Goal: Contribute content: Contribute content

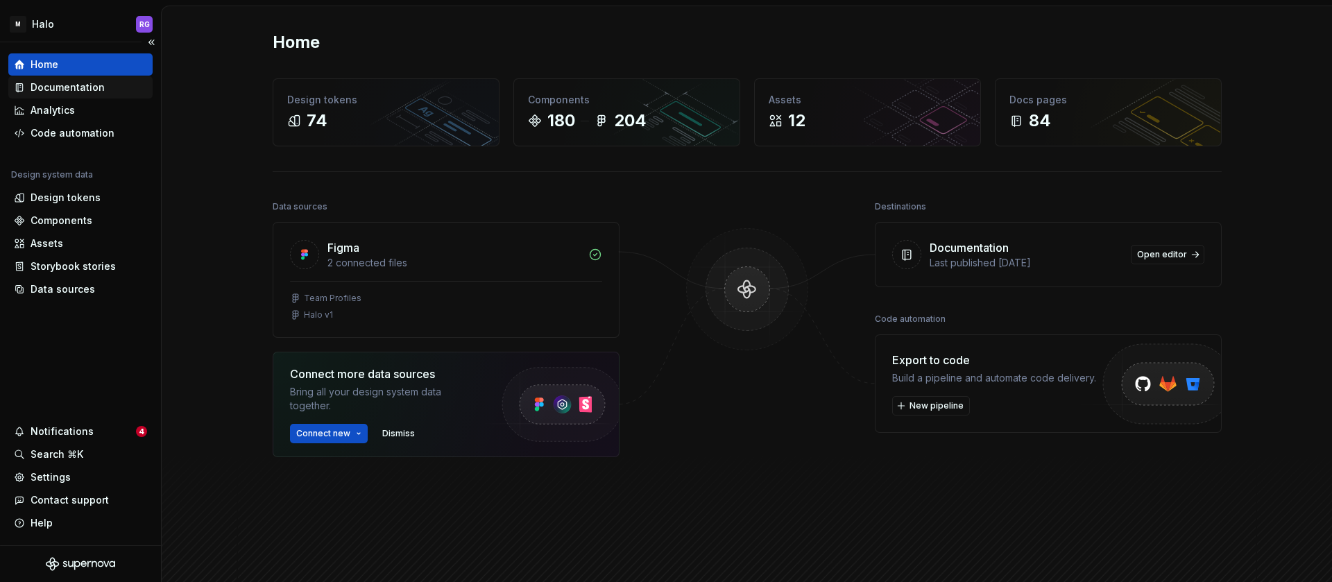
click at [84, 86] on div "Documentation" at bounding box center [68, 87] width 74 height 14
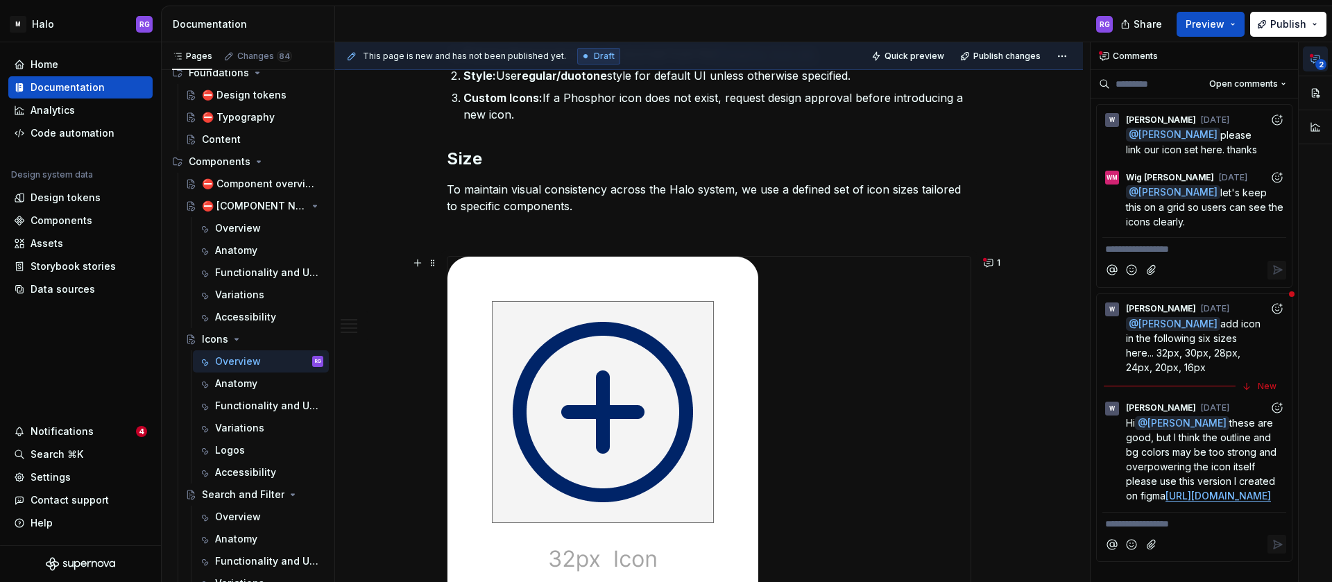
scroll to position [457, 0]
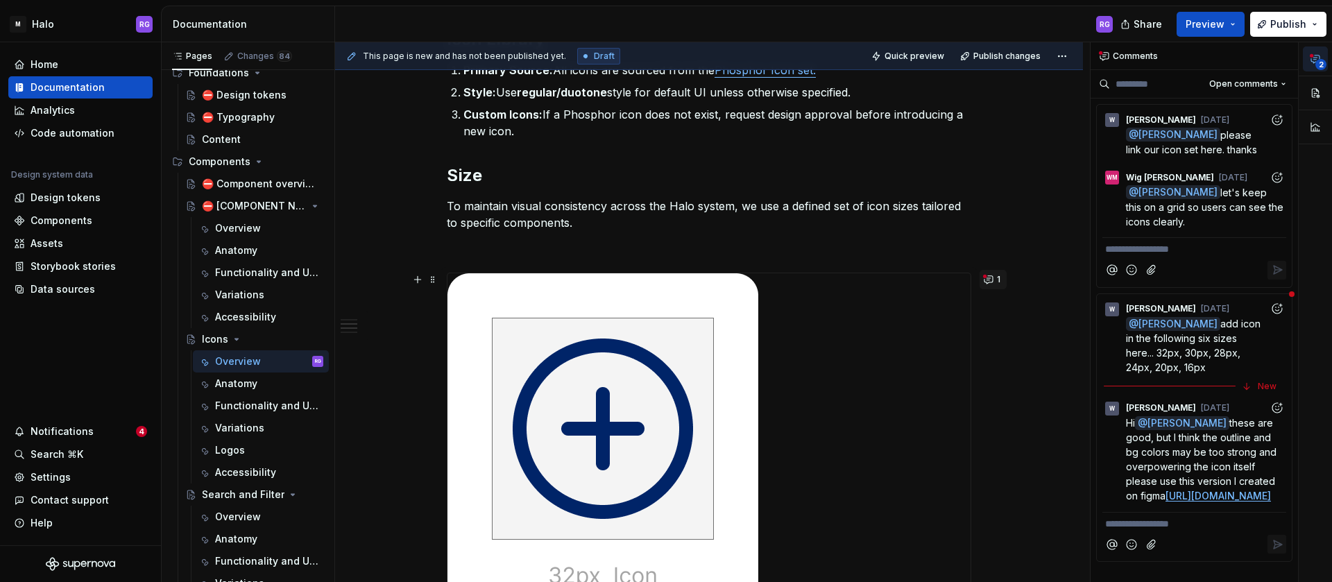
click at [985, 278] on button "1" at bounding box center [993, 279] width 27 height 19
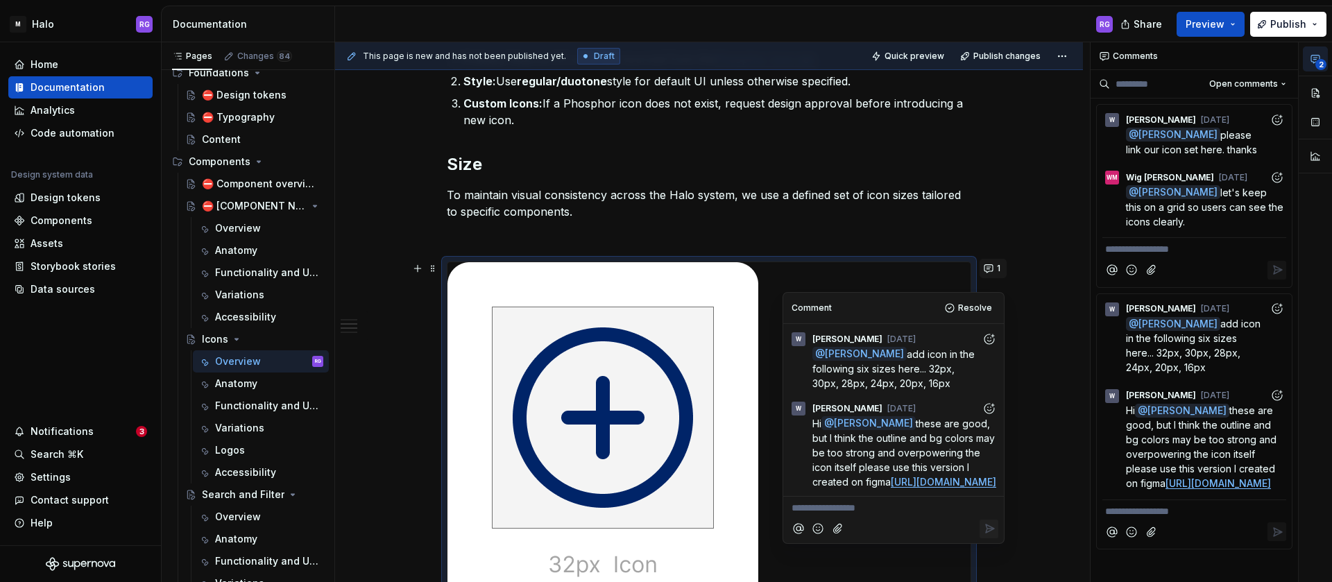
scroll to position [445, 0]
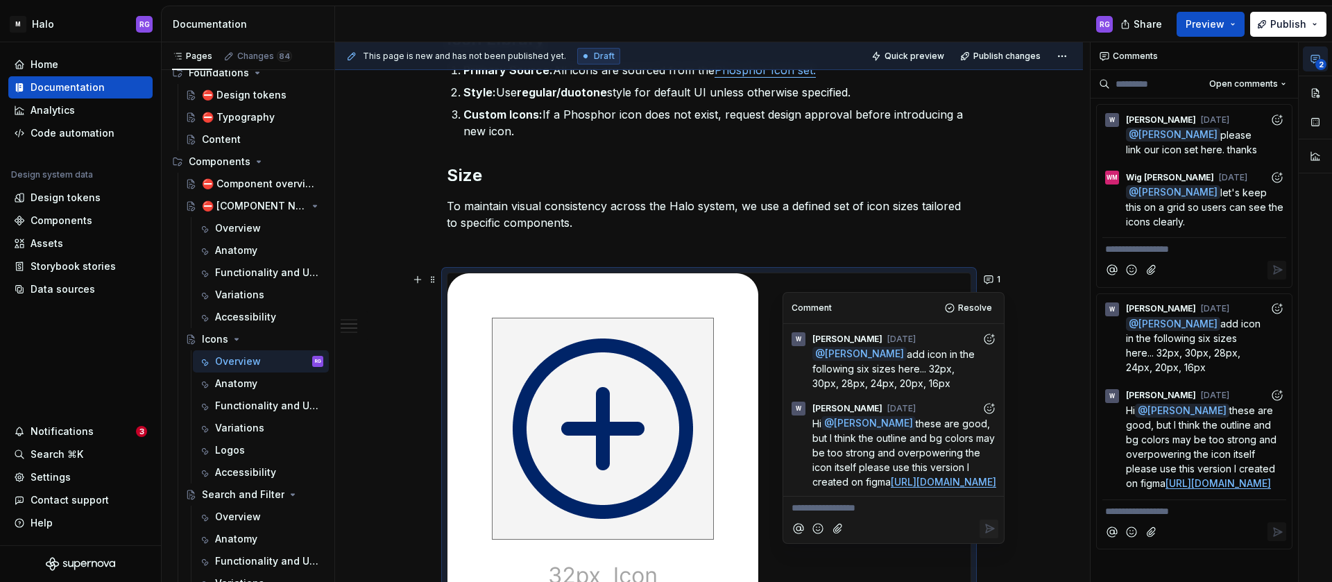
click at [898, 488] on link "[URL][DOMAIN_NAME]" at bounding box center [943, 482] width 105 height 12
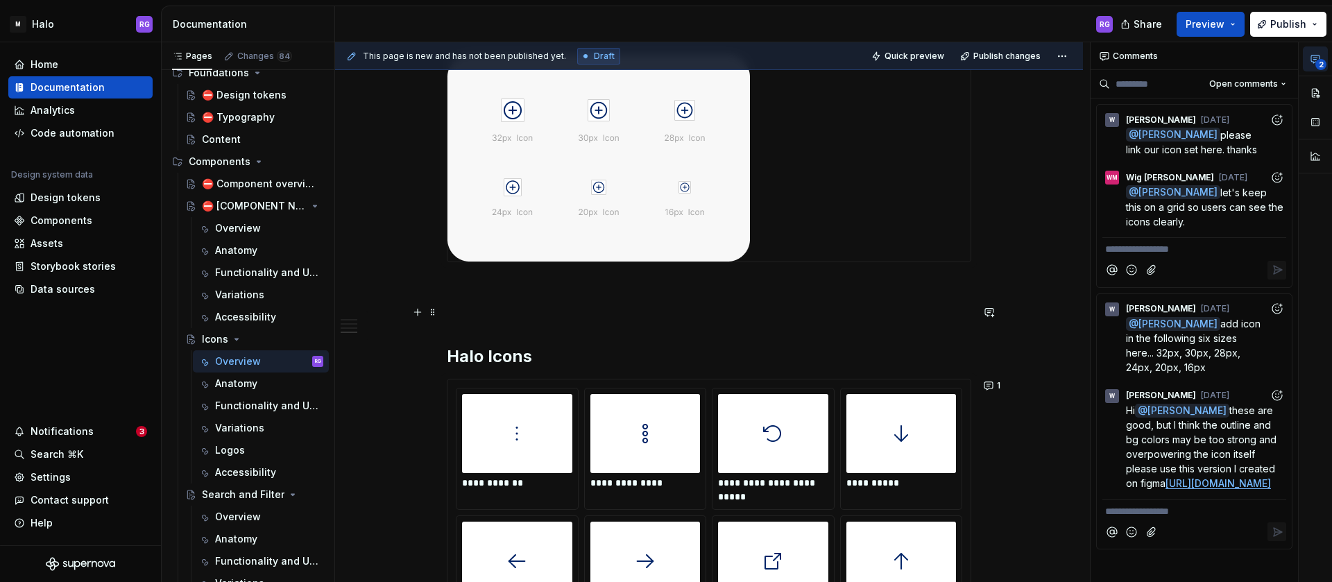
scroll to position [1073, 0]
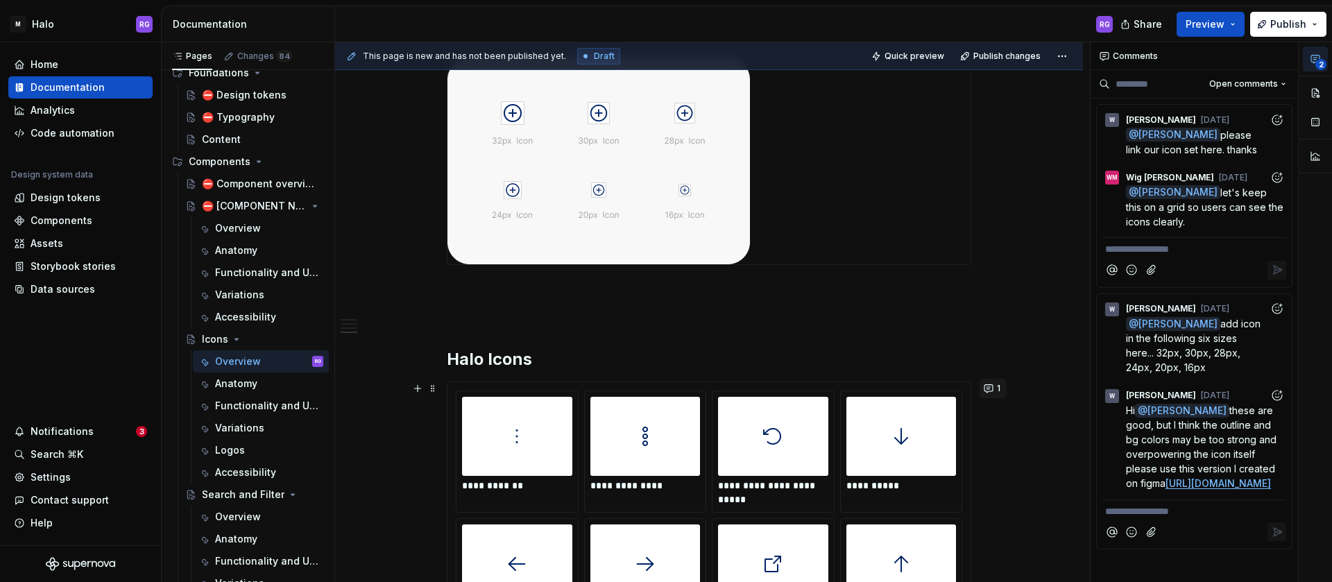
click at [991, 387] on button "1" at bounding box center [993, 388] width 27 height 19
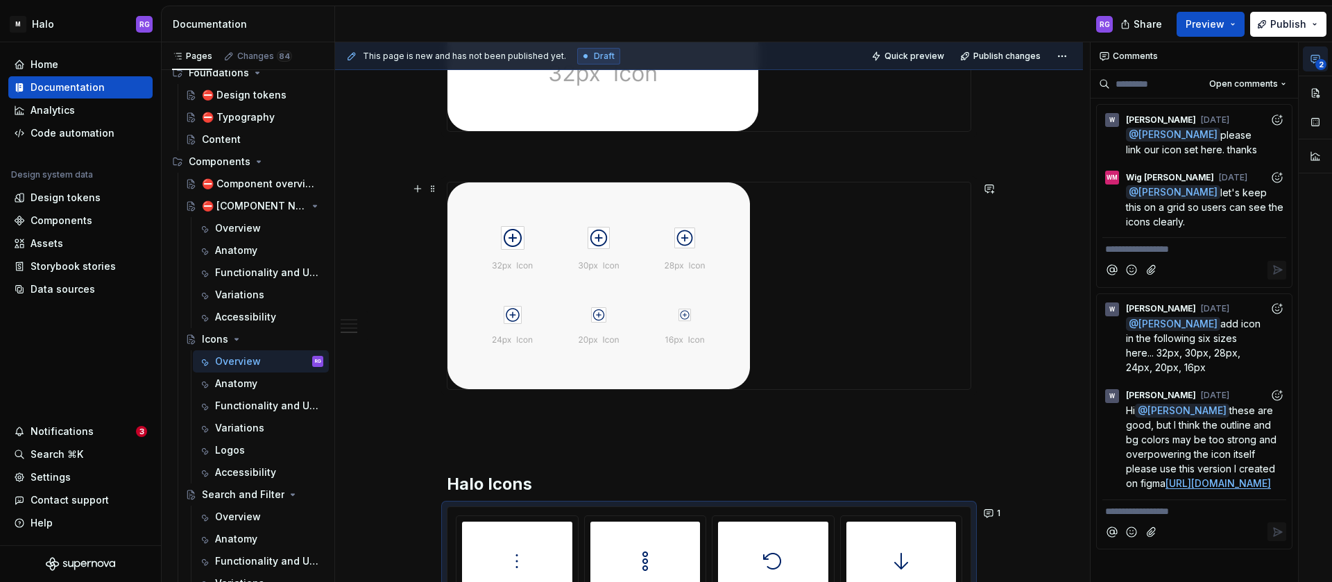
scroll to position [931, 0]
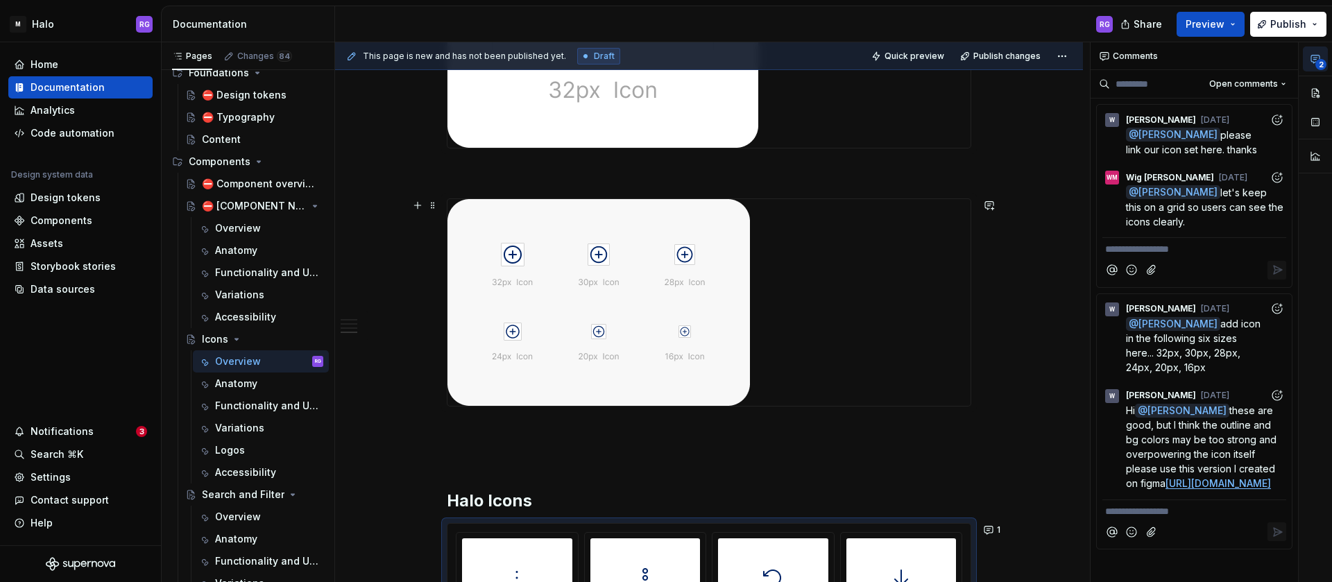
click at [810, 239] on div at bounding box center [709, 302] width 523 height 207
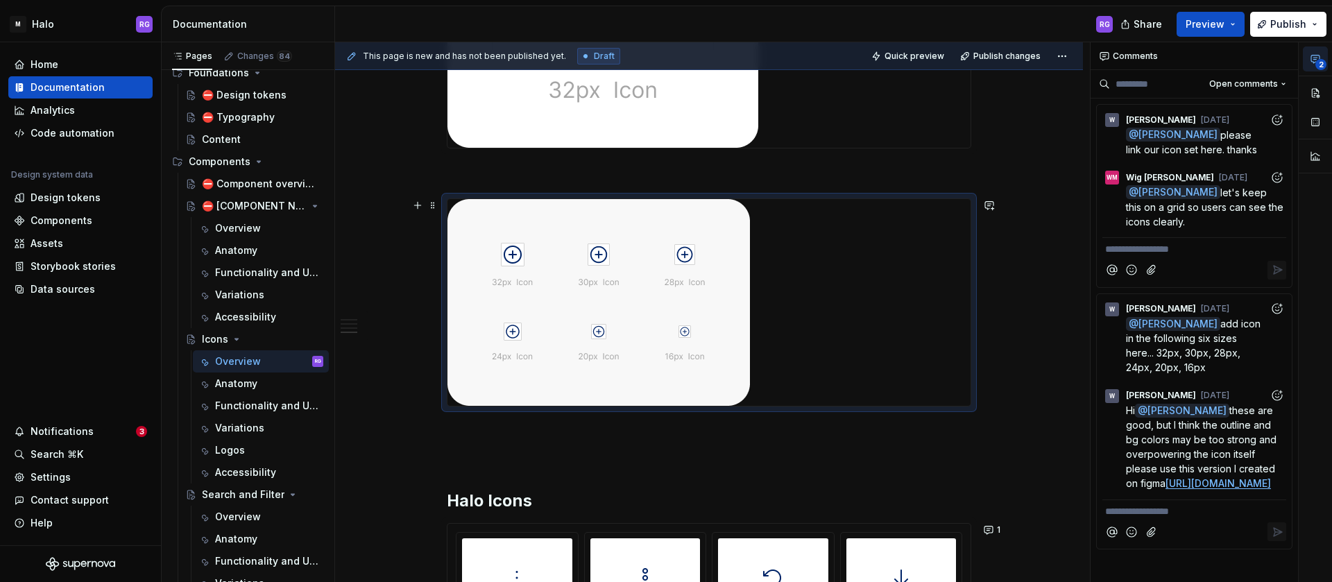
drag, startPoint x: 810, startPoint y: 239, endPoint x: 784, endPoint y: 260, distance: 33.5
click at [784, 260] on div at bounding box center [709, 302] width 523 height 207
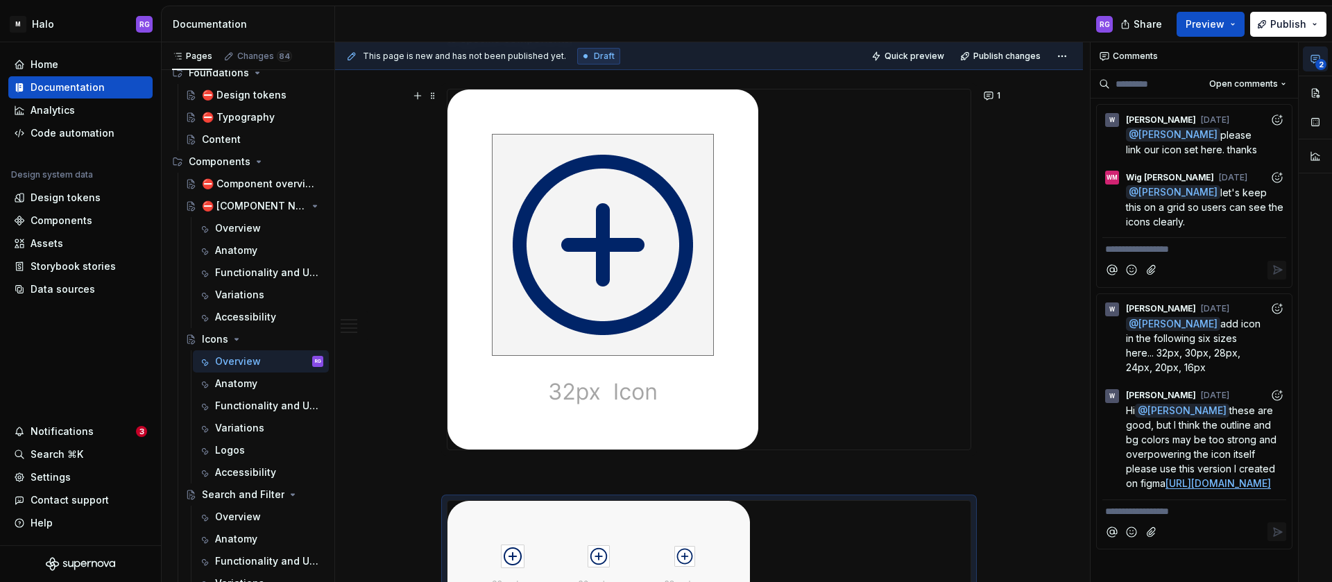
scroll to position [625, 0]
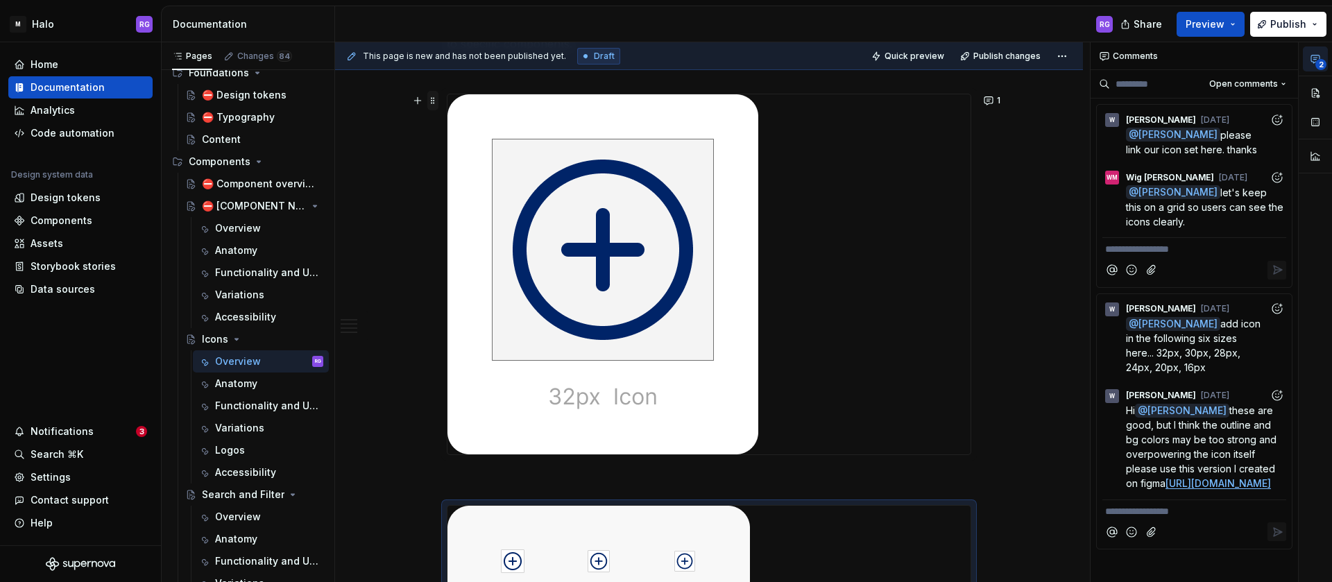
click at [431, 101] on span at bounding box center [432, 100] width 11 height 19
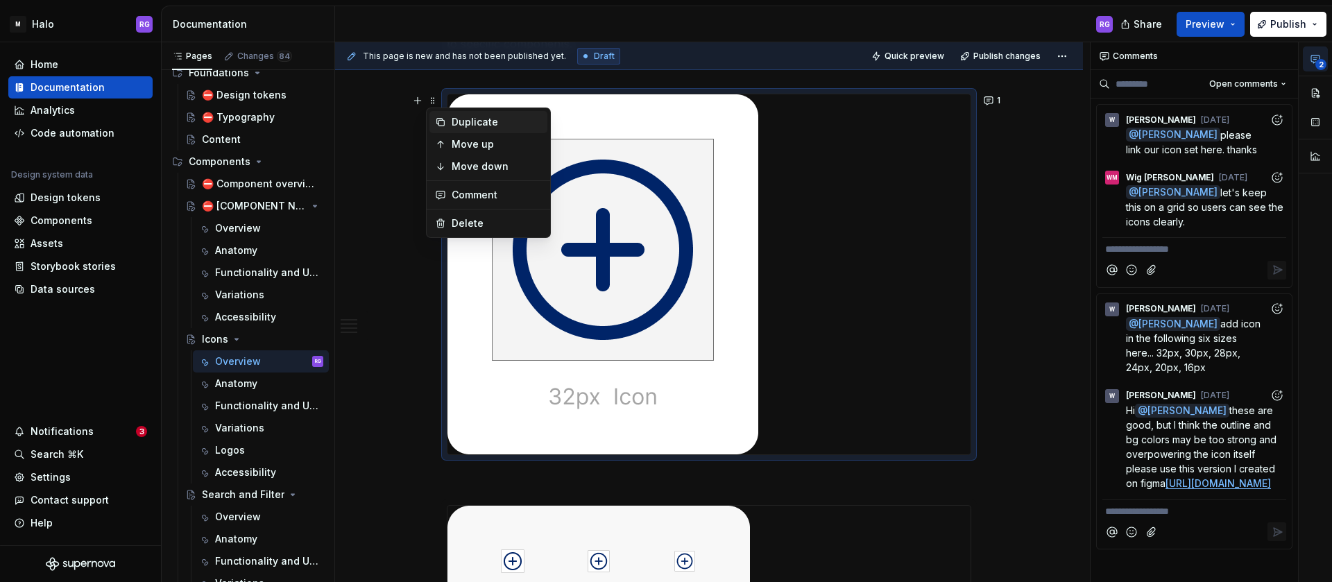
click at [481, 119] on div "Duplicate" at bounding box center [497, 122] width 90 height 14
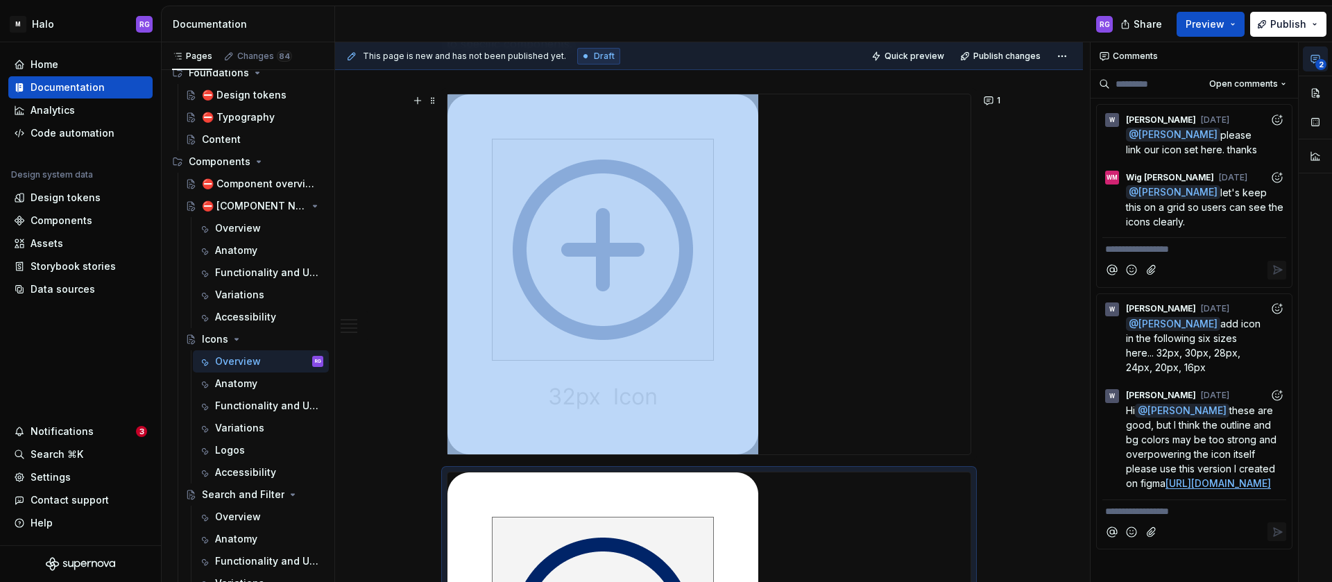
scroll to position [875, 0]
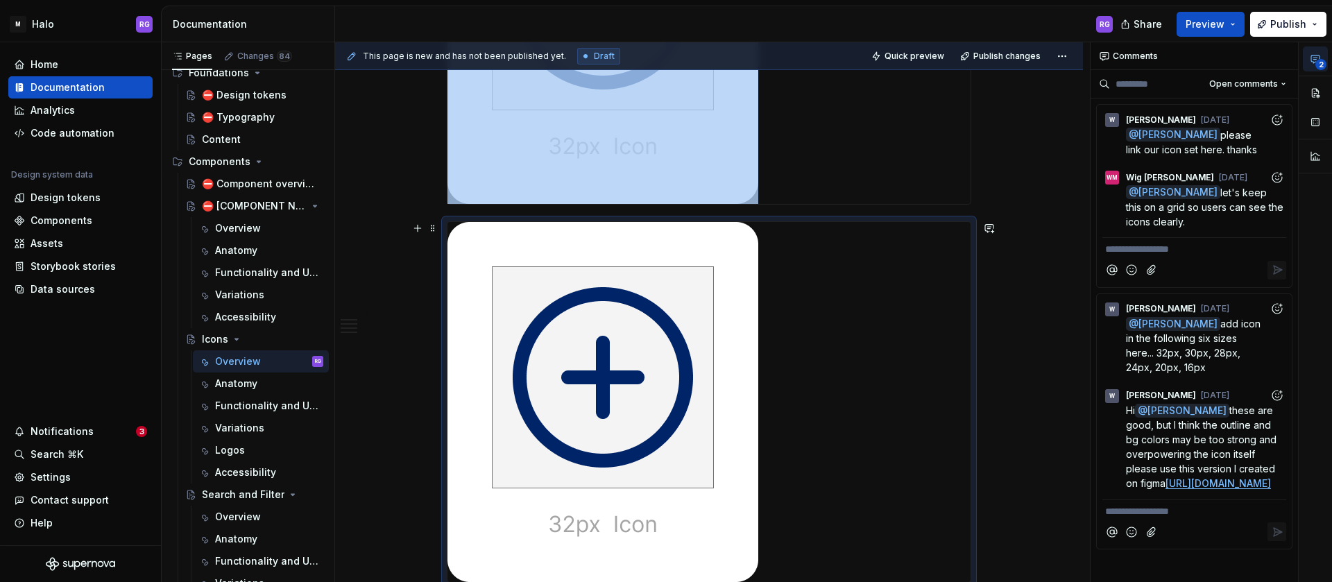
click at [602, 282] on img at bounding box center [603, 402] width 311 height 360
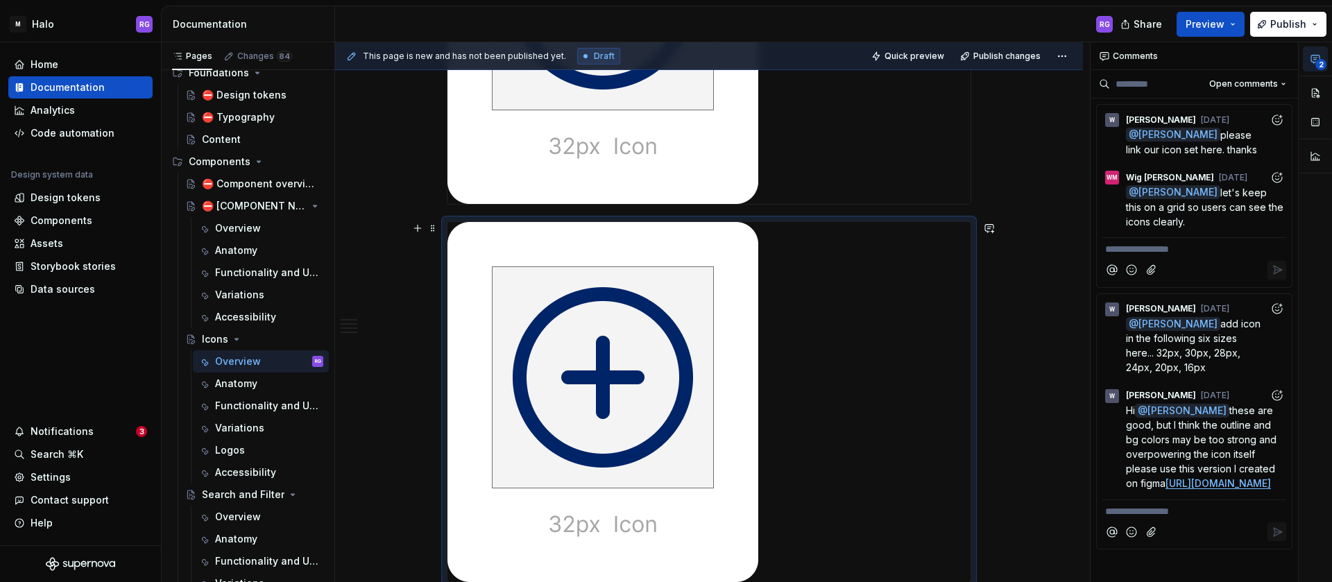
drag, startPoint x: 699, startPoint y: 272, endPoint x: 835, endPoint y: 221, distance: 145.8
click at [835, 221] on div at bounding box center [709, 402] width 525 height 362
click at [429, 230] on span at bounding box center [432, 228] width 11 height 19
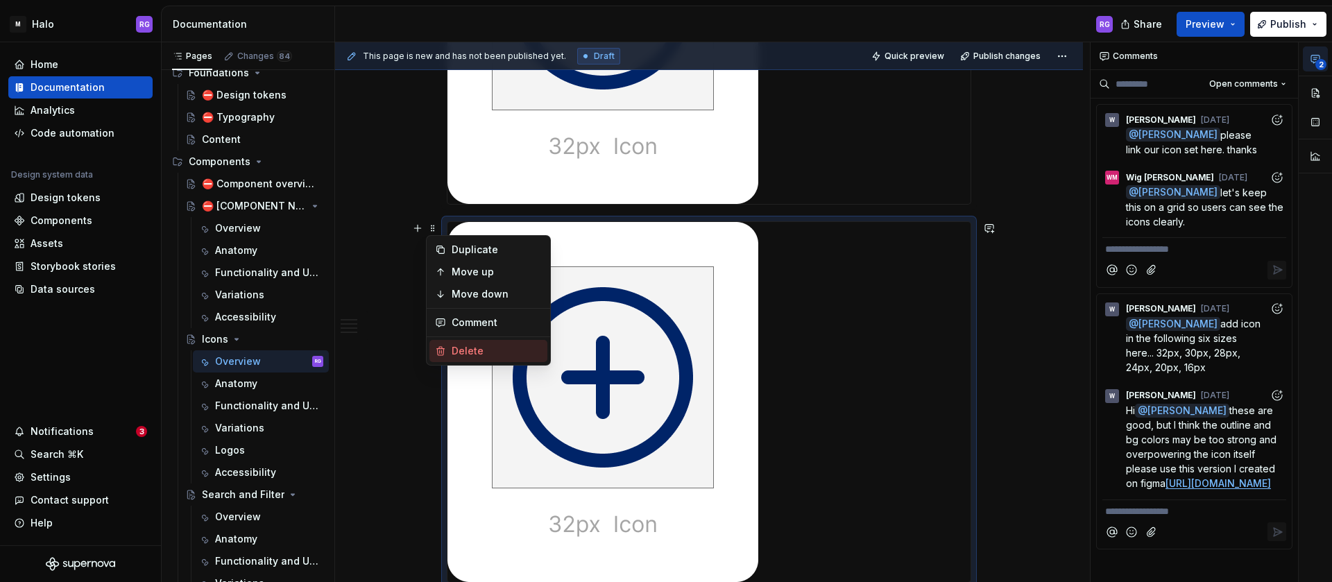
click at [461, 350] on div "Delete" at bounding box center [497, 351] width 90 height 14
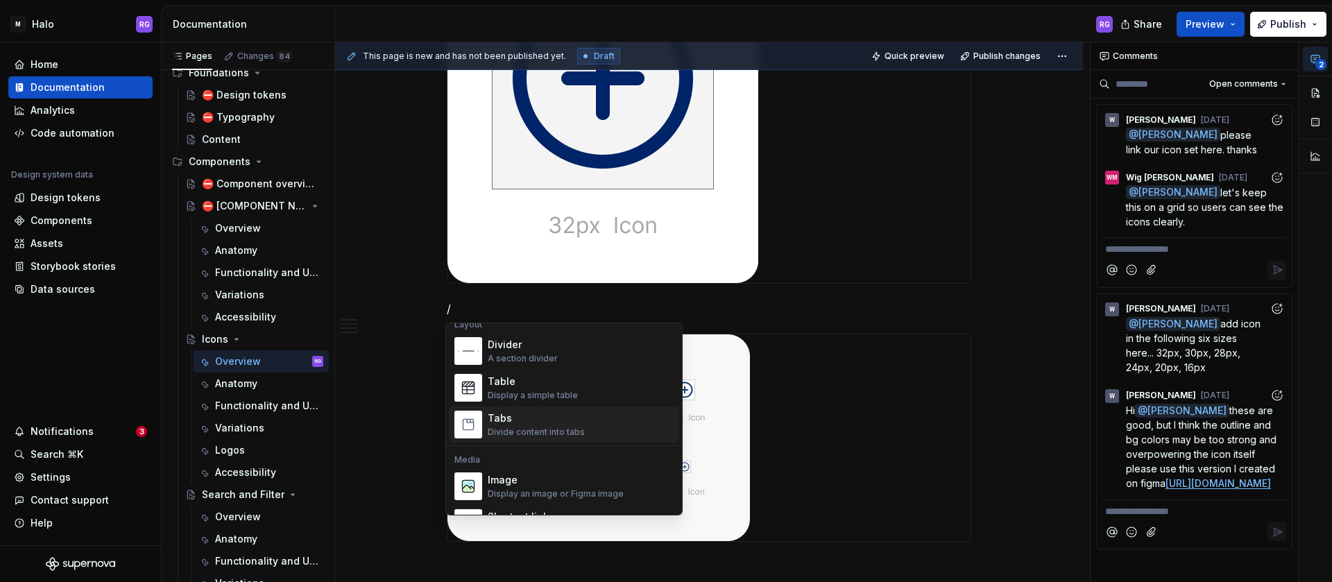
scroll to position [473, 0]
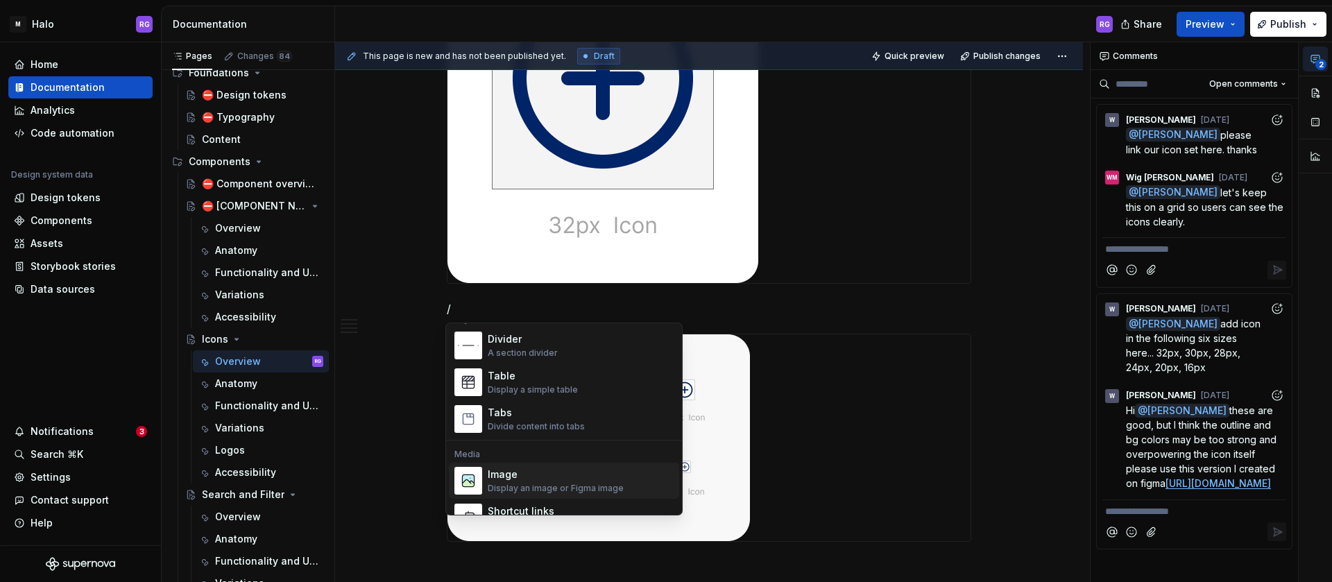
click at [573, 479] on div "Image" at bounding box center [556, 475] width 136 height 14
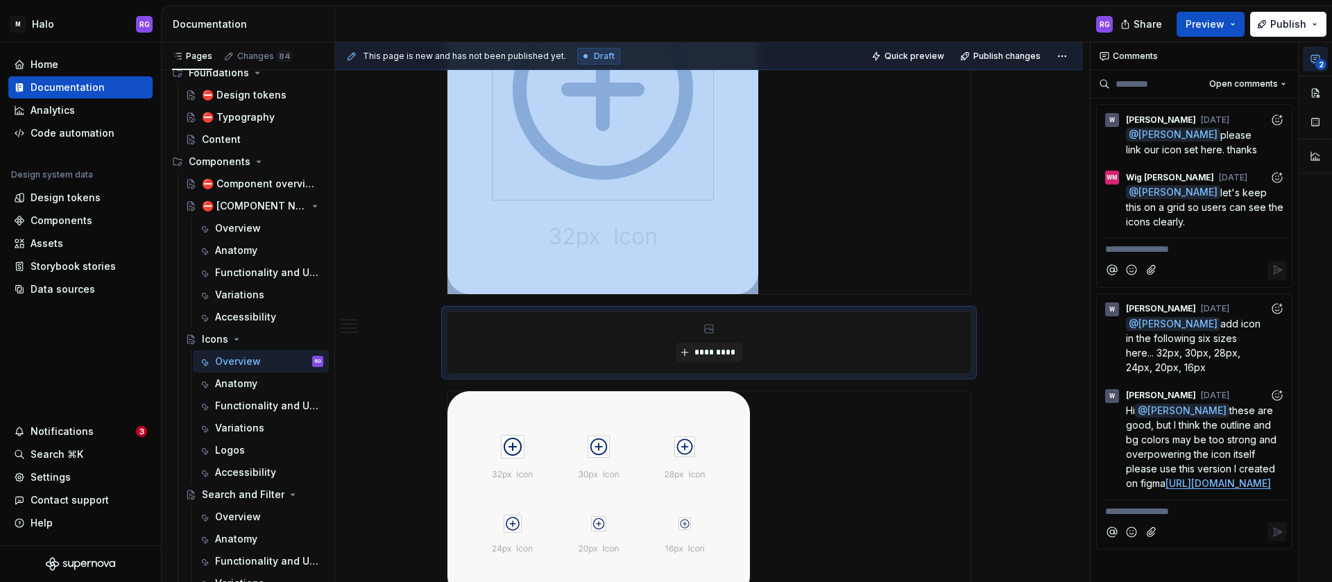
scroll to position [807, 0]
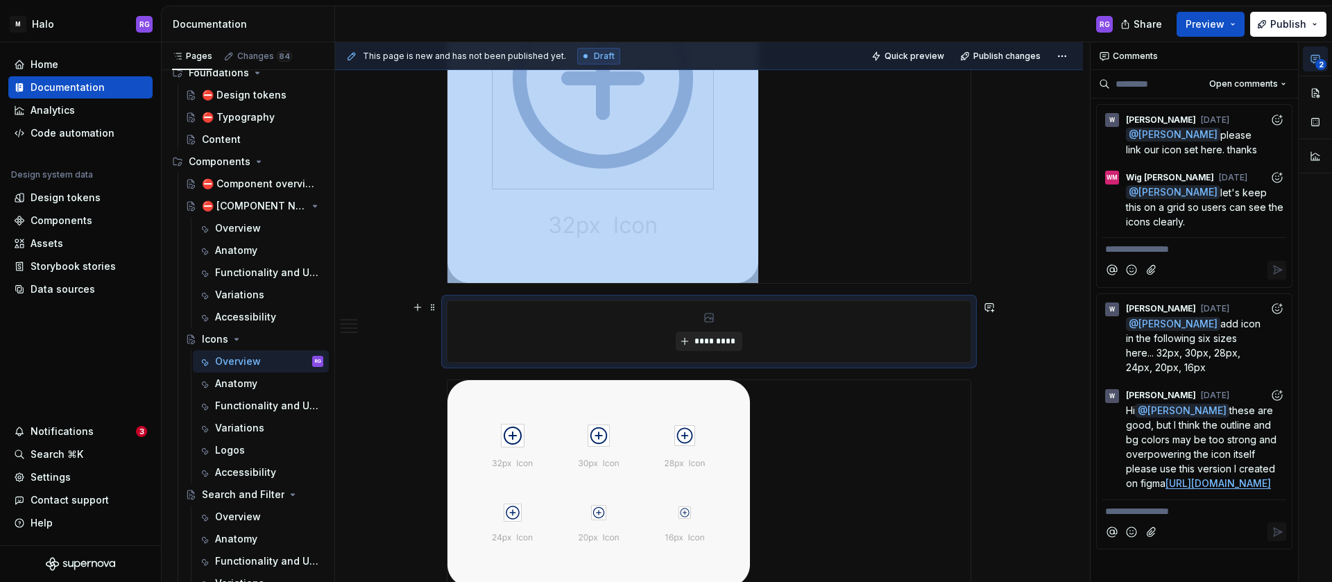
click at [707, 341] on span "*********" at bounding box center [714, 341] width 42 height 11
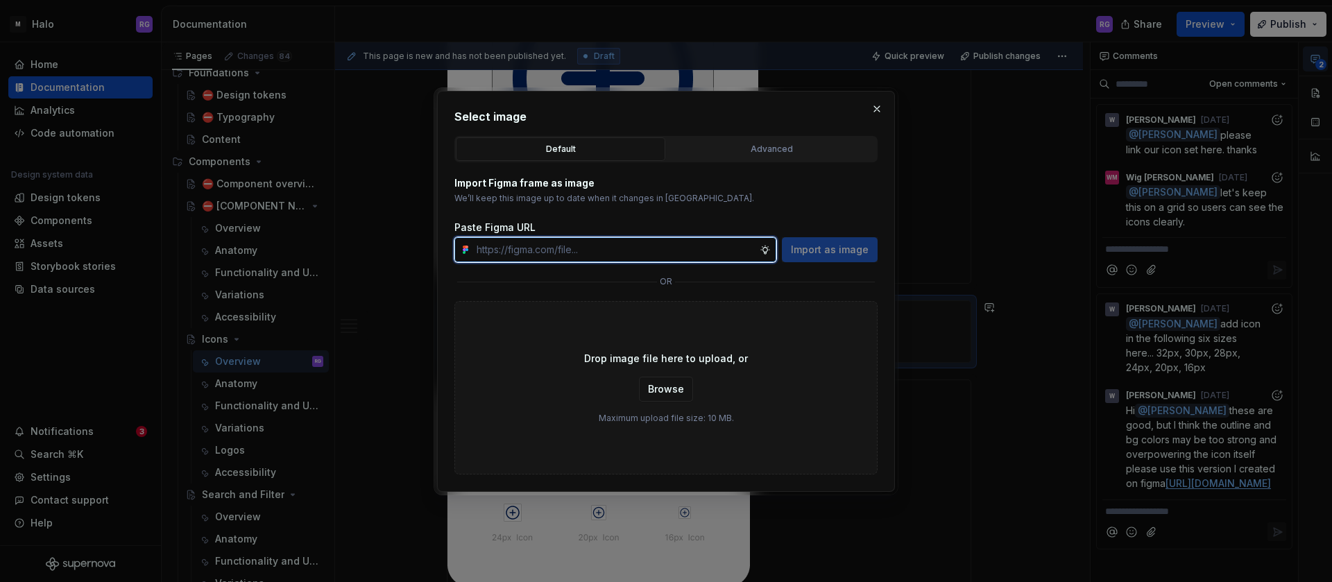
type textarea "*"
paste input "[URL][DOMAIN_NAME]"
type input "[URL][DOMAIN_NAME]"
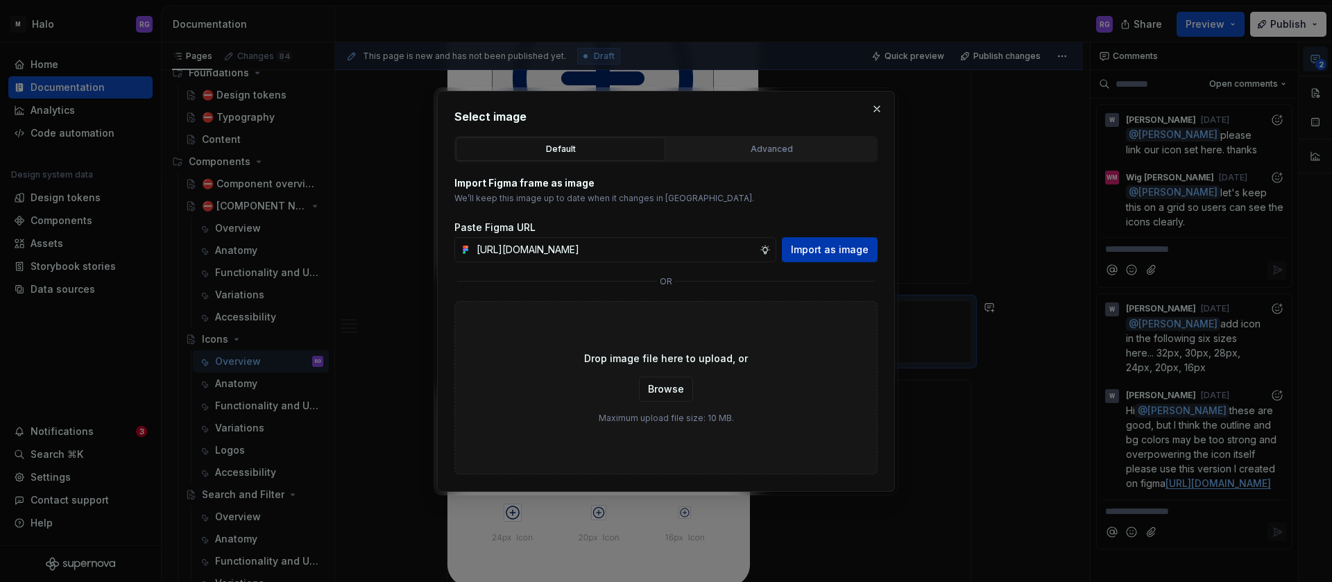
scroll to position [0, 0]
click at [824, 245] on span "Import as image" at bounding box center [830, 250] width 78 height 14
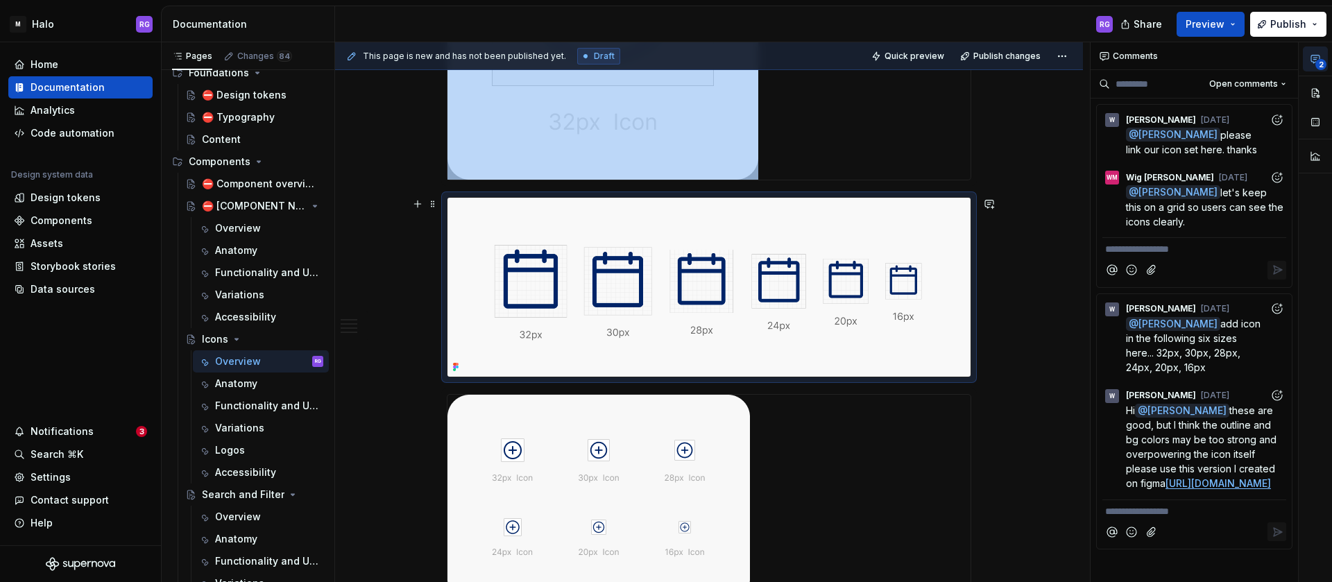
scroll to position [912, 0]
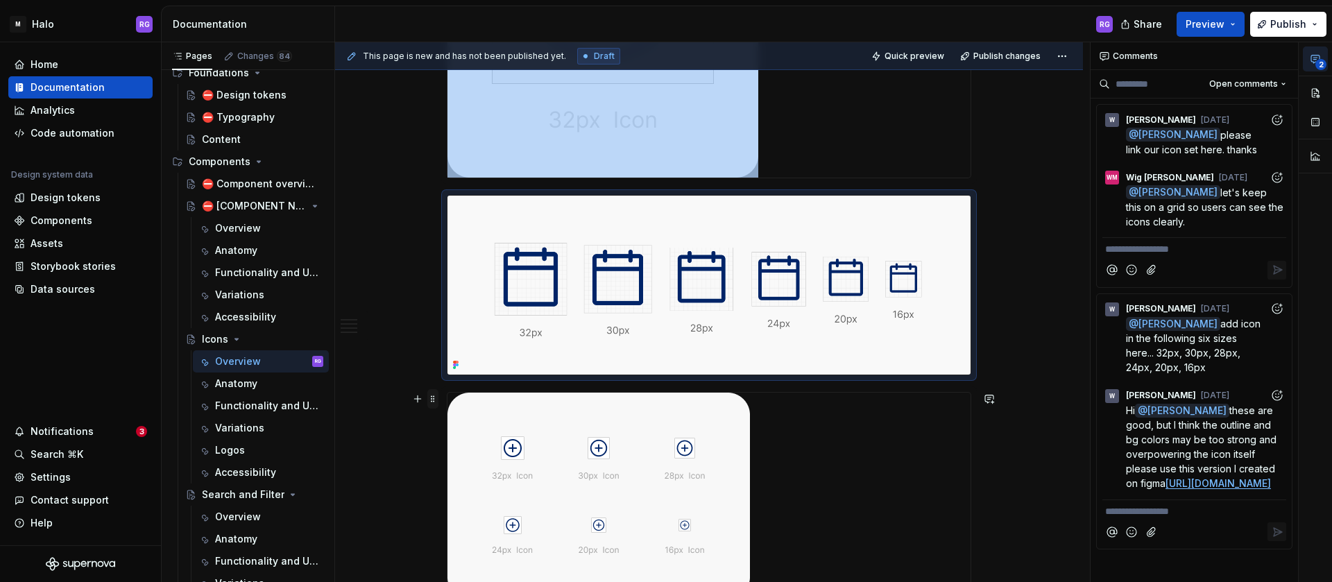
click at [432, 402] on span at bounding box center [432, 398] width 11 height 19
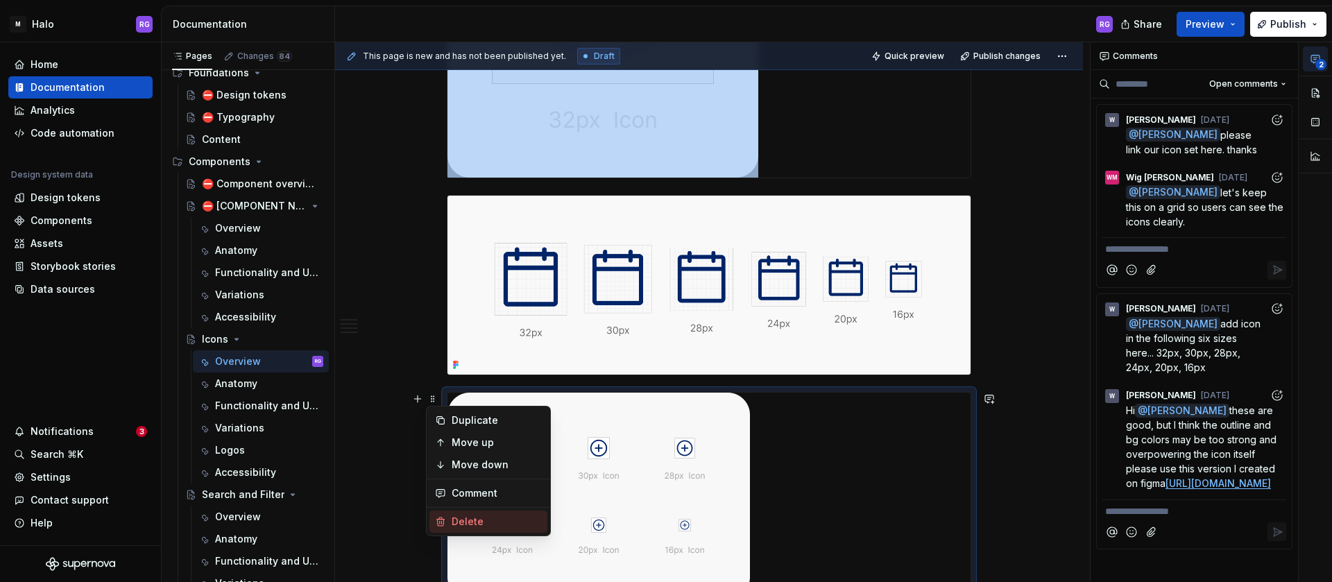
click at [480, 525] on div "Delete" at bounding box center [497, 522] width 90 height 14
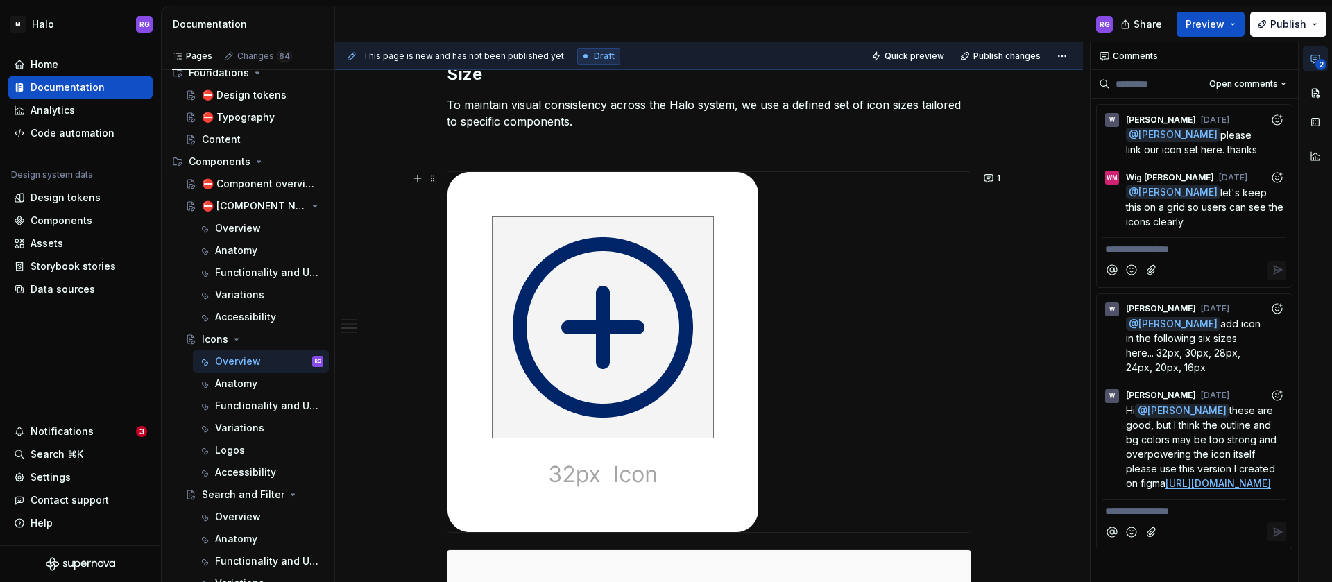
scroll to position [550, 0]
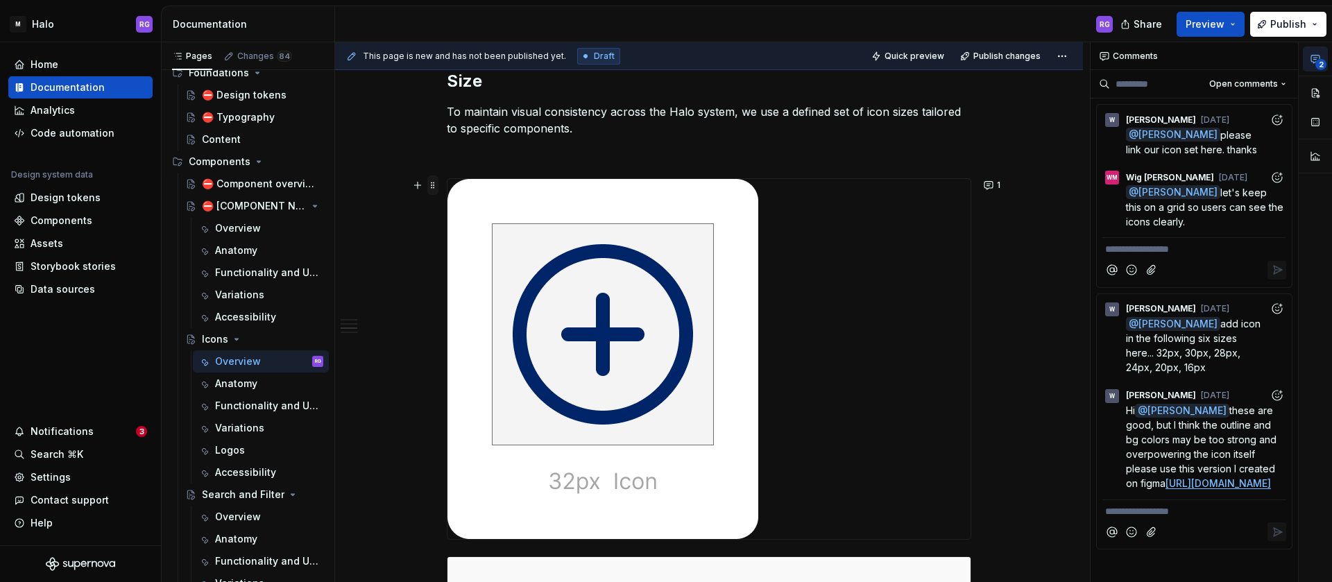
click at [433, 184] on span at bounding box center [432, 185] width 11 height 19
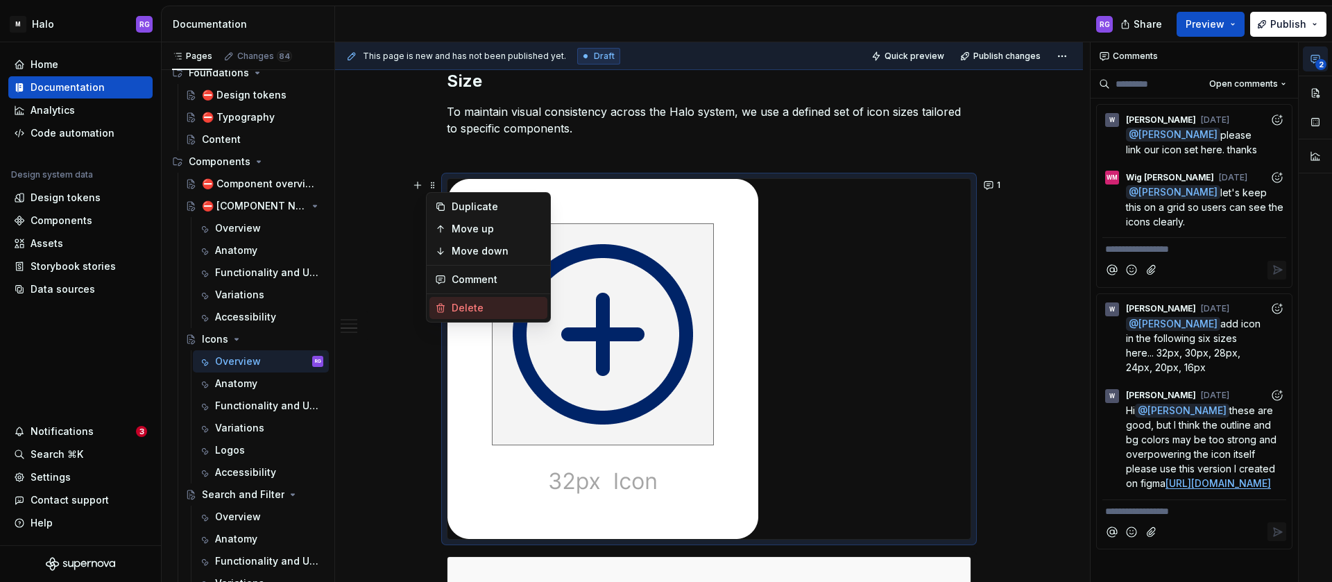
click at [466, 312] on div "Delete" at bounding box center [497, 308] width 90 height 14
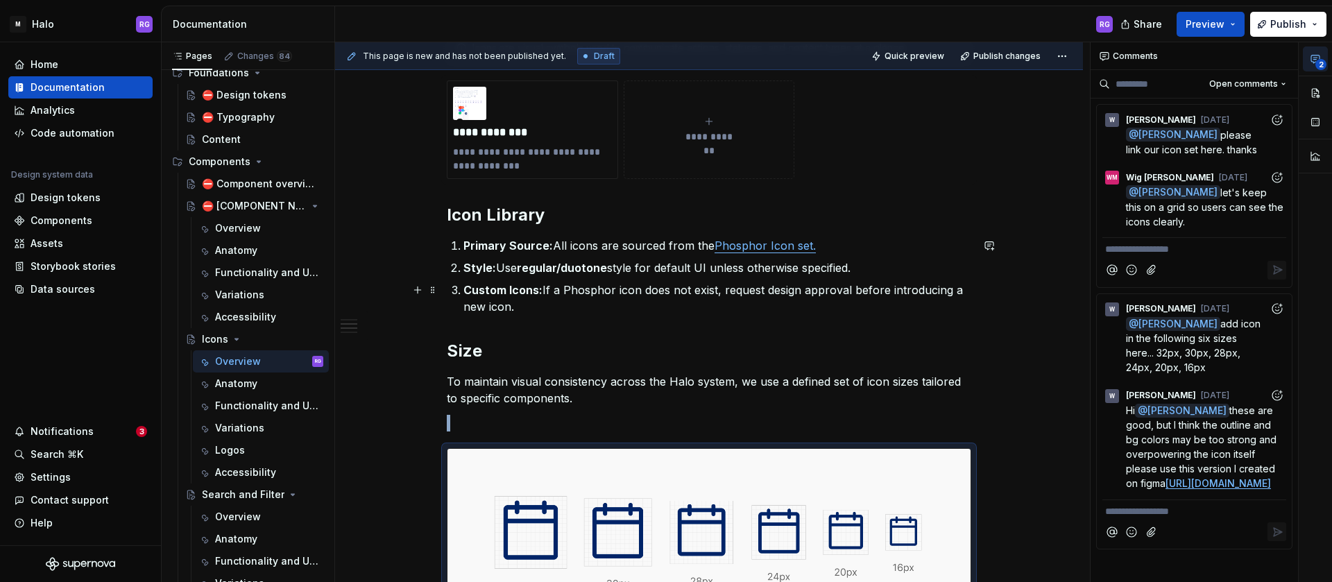
scroll to position [0, 0]
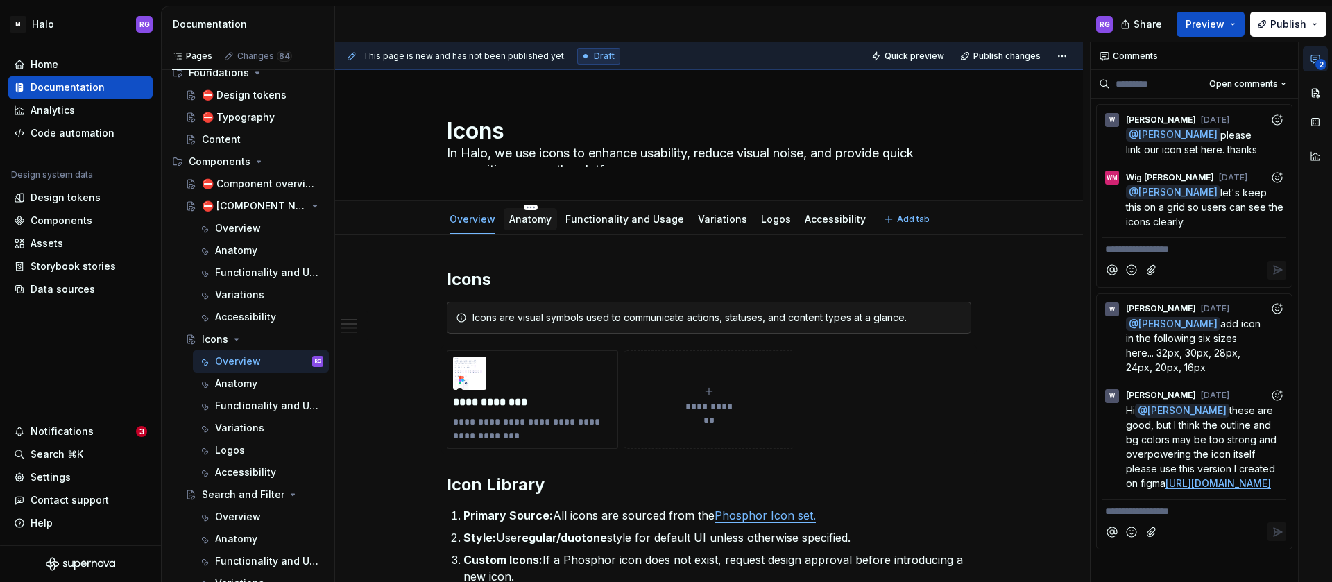
click at [532, 223] on link "Anatomy" at bounding box center [530, 219] width 42 height 12
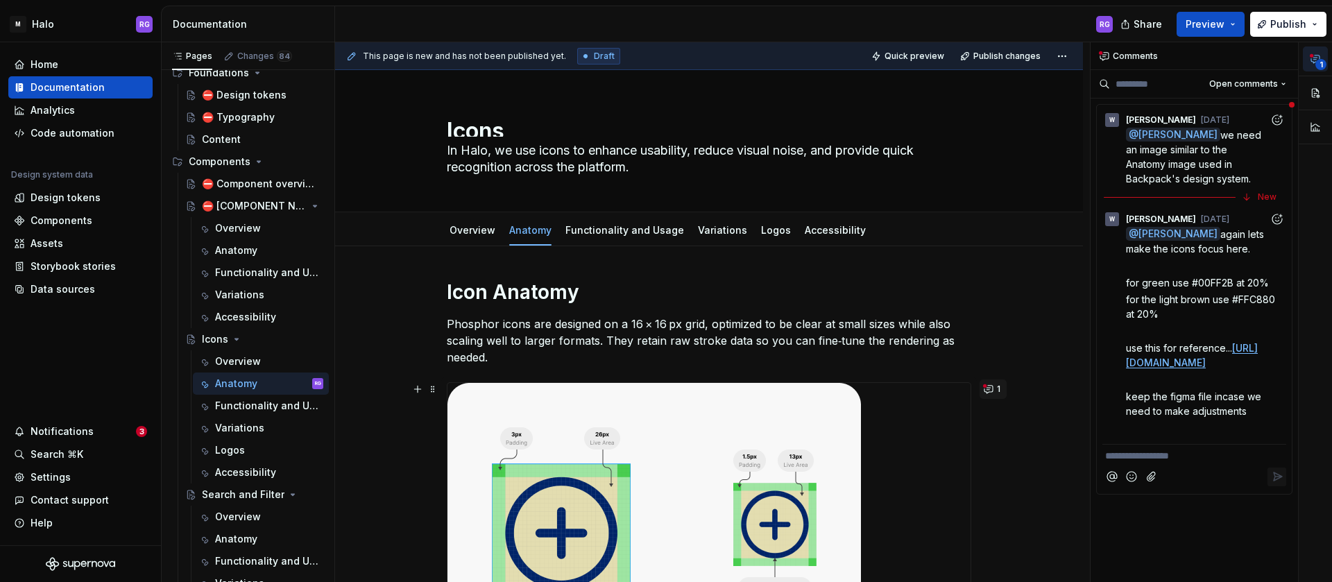
click at [987, 393] on button "1" at bounding box center [993, 389] width 27 height 19
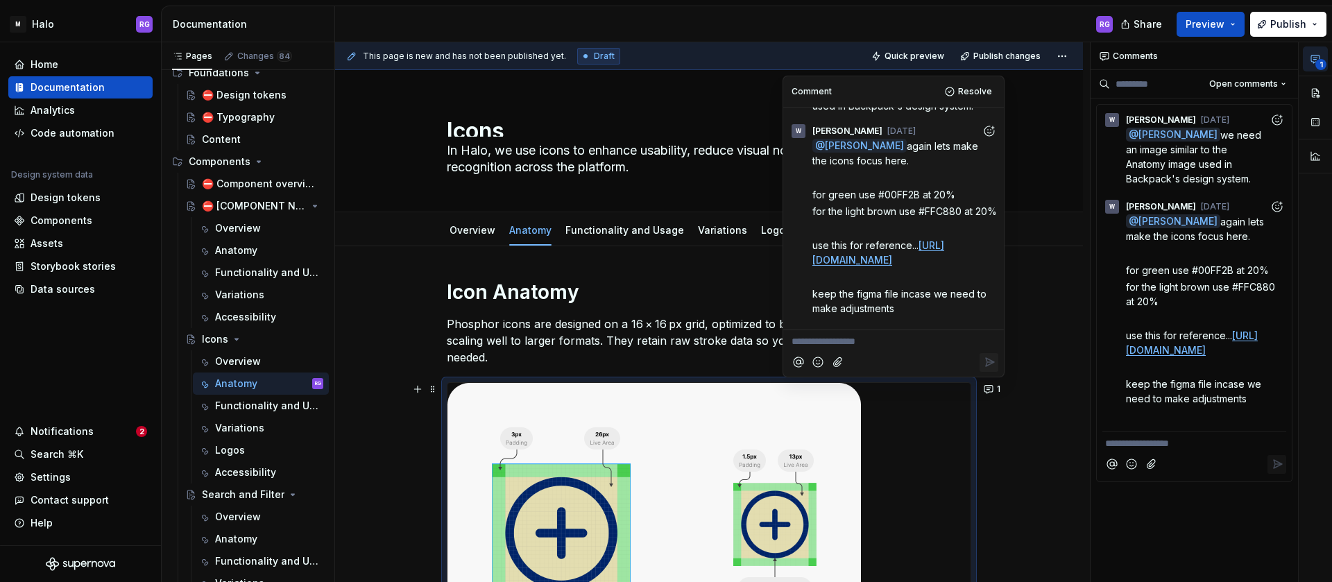
scroll to position [62, 0]
drag, startPoint x: 884, startPoint y: 209, endPoint x: 919, endPoint y: 206, distance: 34.8
click at [919, 200] on span "for green use #00FF2B at 20%" at bounding box center [884, 194] width 143 height 12
copy span "00FF2B"
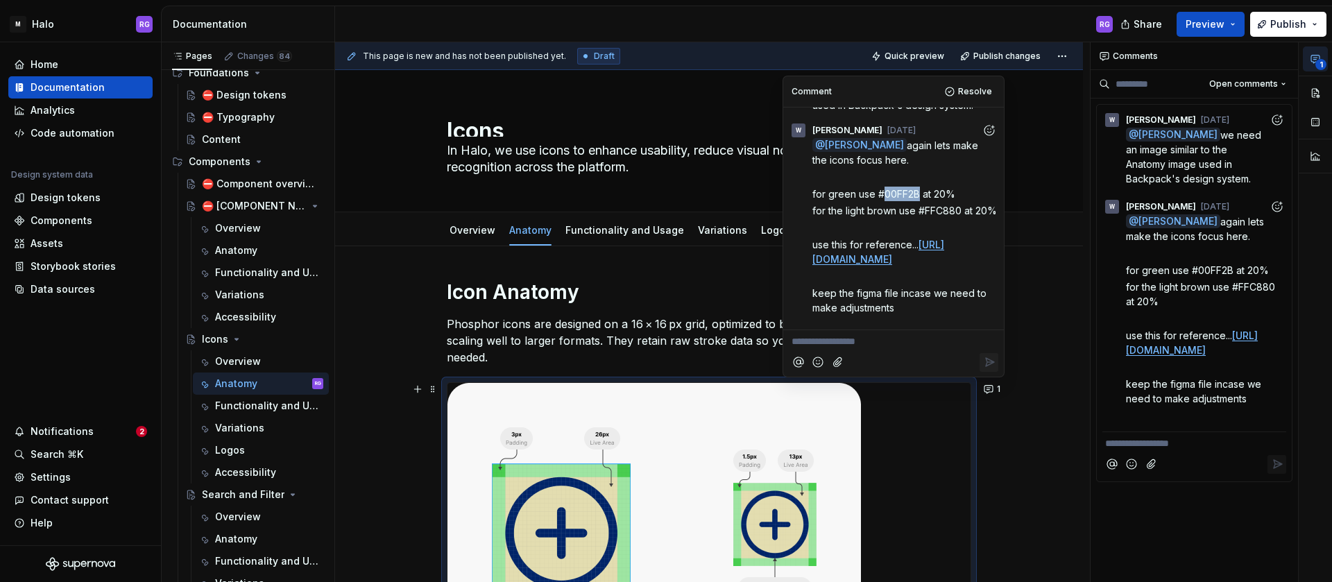
click at [915, 200] on span "for green use #00FF2B at 20%" at bounding box center [884, 194] width 143 height 12
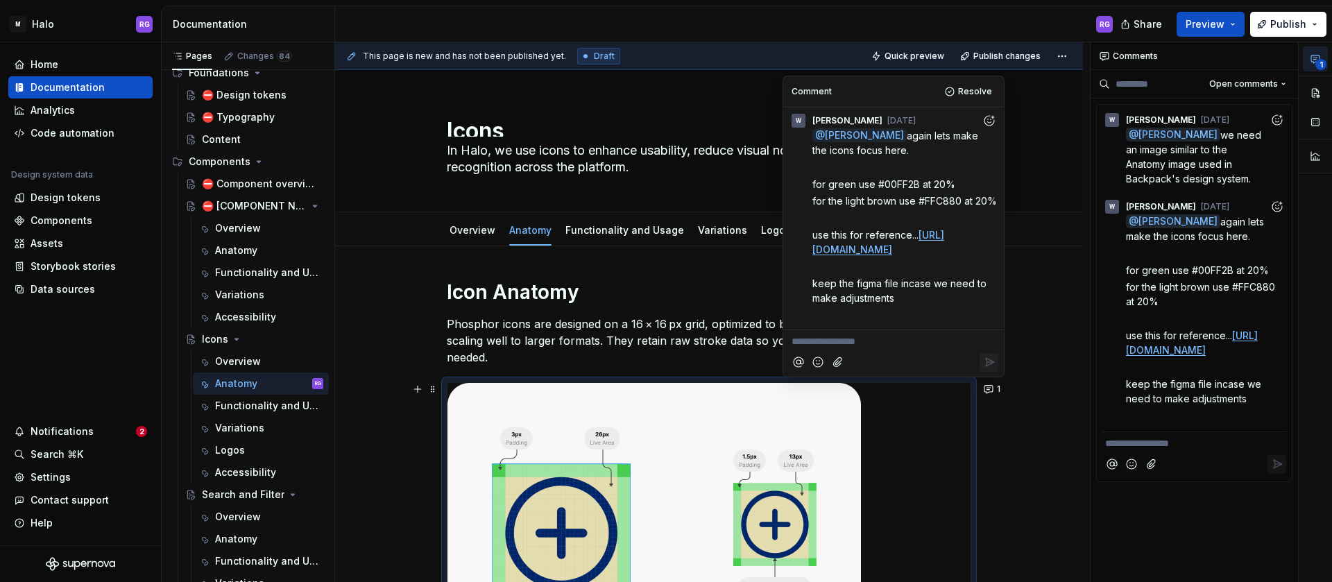
scroll to position [144, 0]
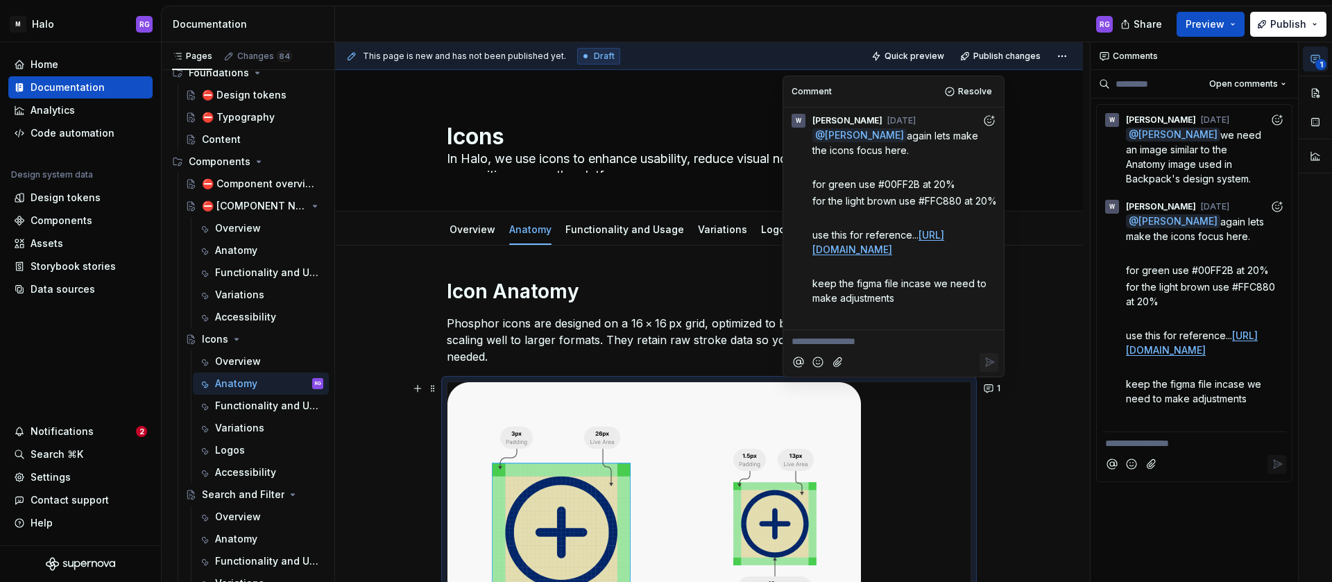
click at [899, 237] on link "[URL][DOMAIN_NAME]" at bounding box center [879, 242] width 132 height 26
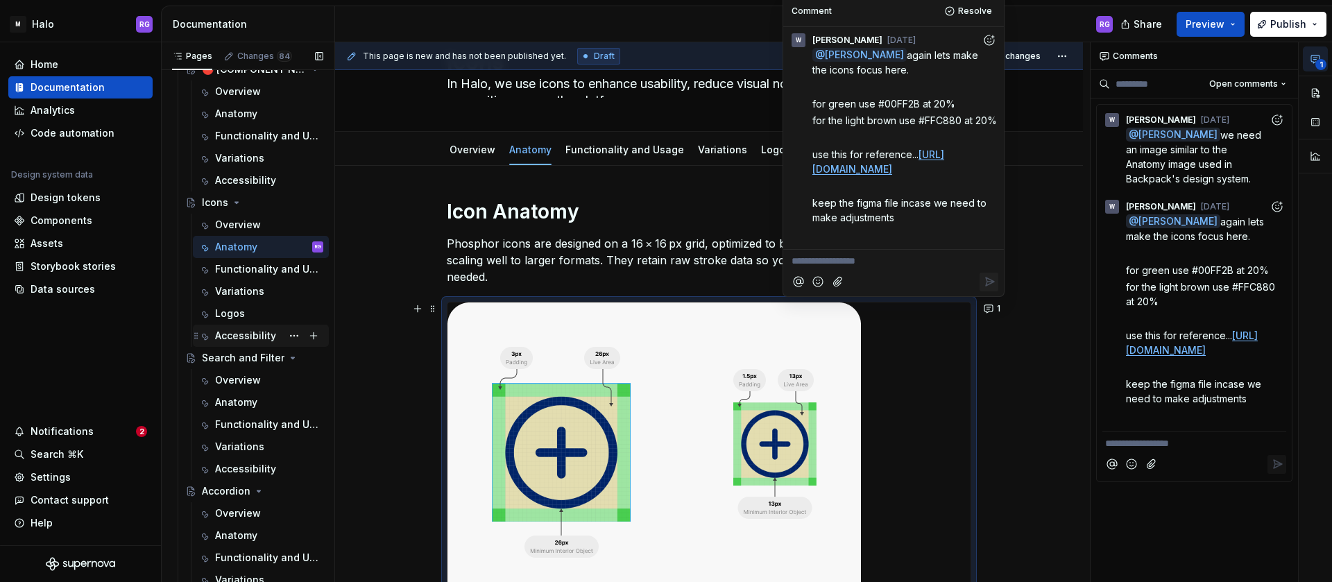
scroll to position [319, 0]
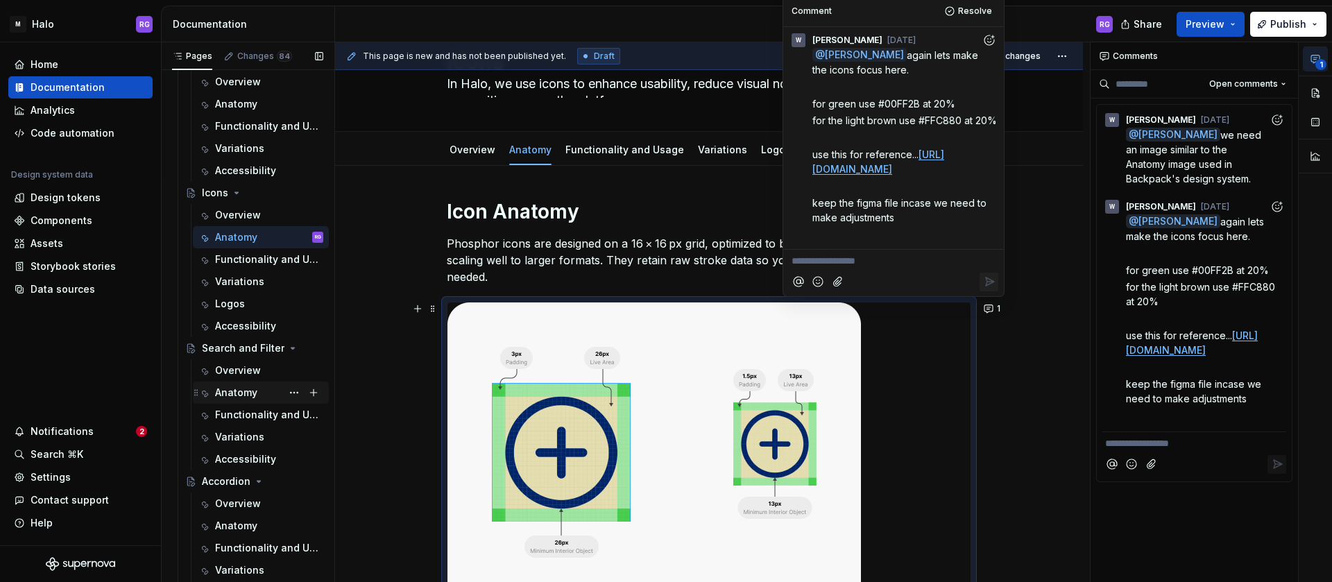
click at [239, 394] on div "Anatomy" at bounding box center [236, 393] width 42 height 14
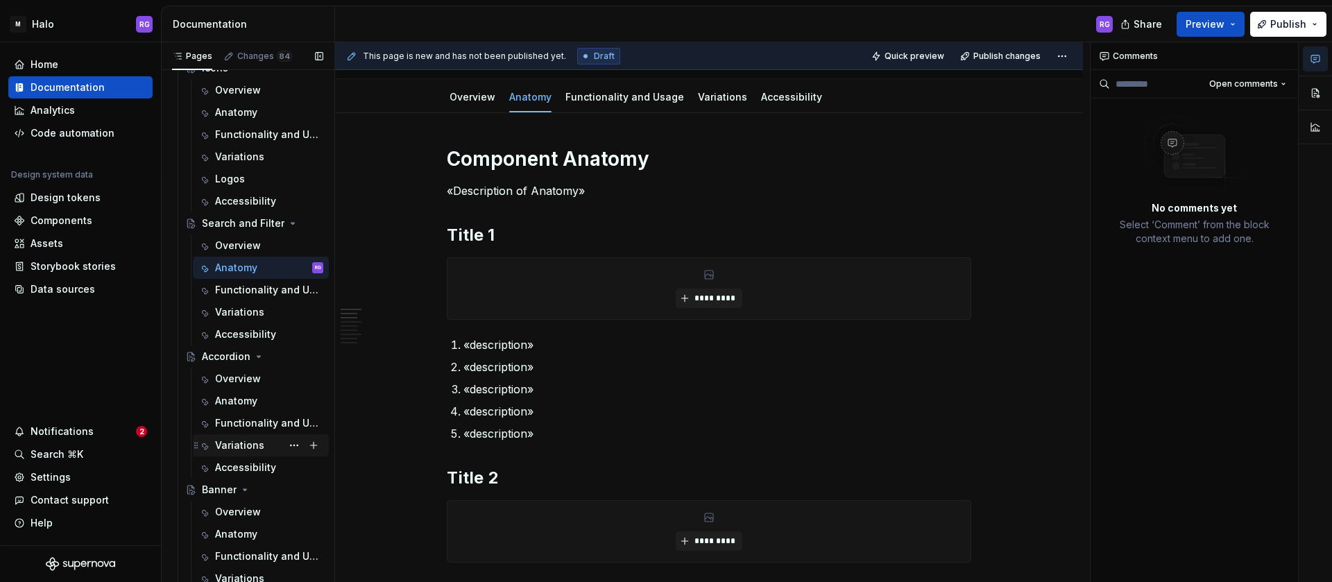
scroll to position [444, 0]
click at [243, 398] on div "Anatomy" at bounding box center [236, 400] width 42 height 14
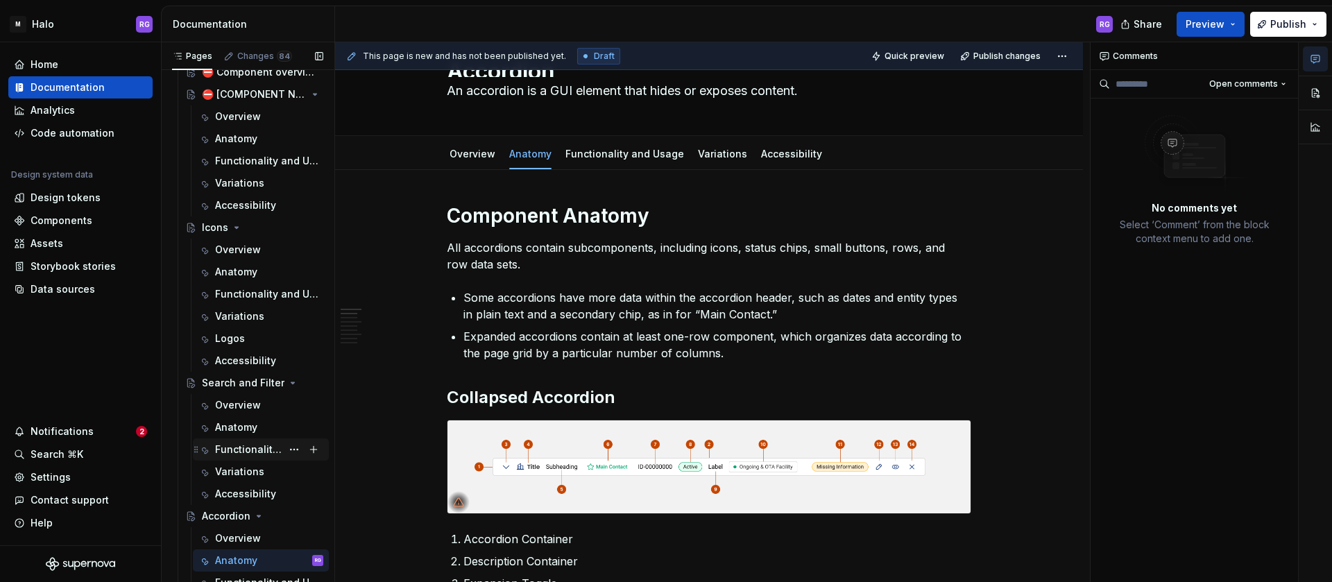
scroll to position [280, 0]
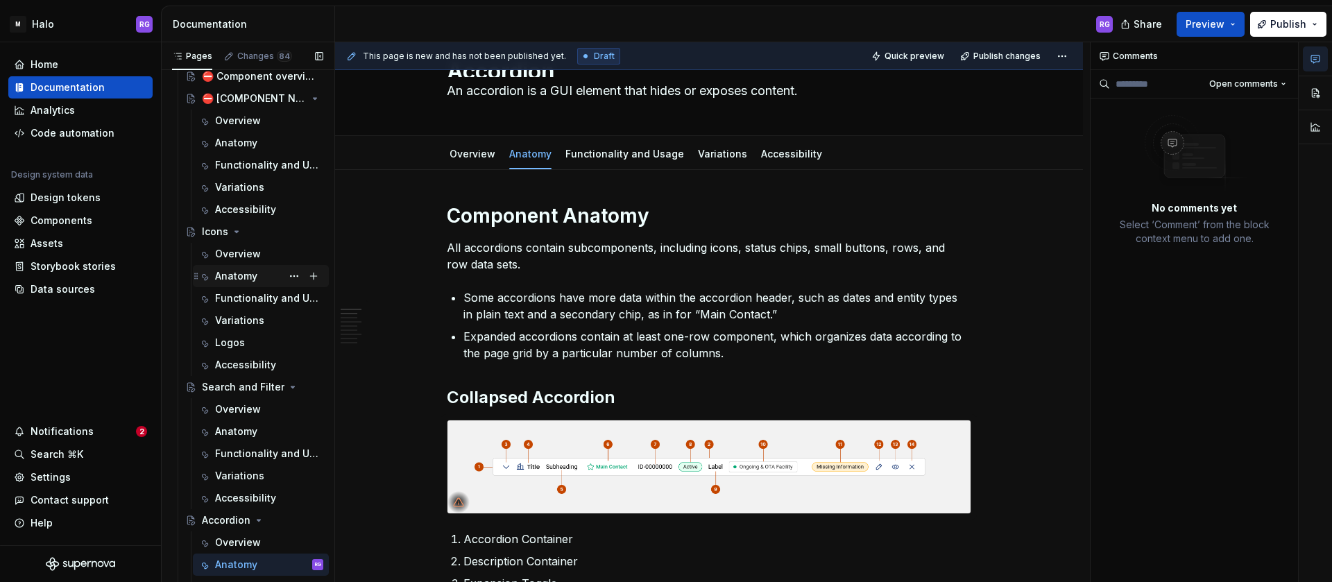
click at [232, 271] on div "Anatomy" at bounding box center [236, 276] width 42 height 14
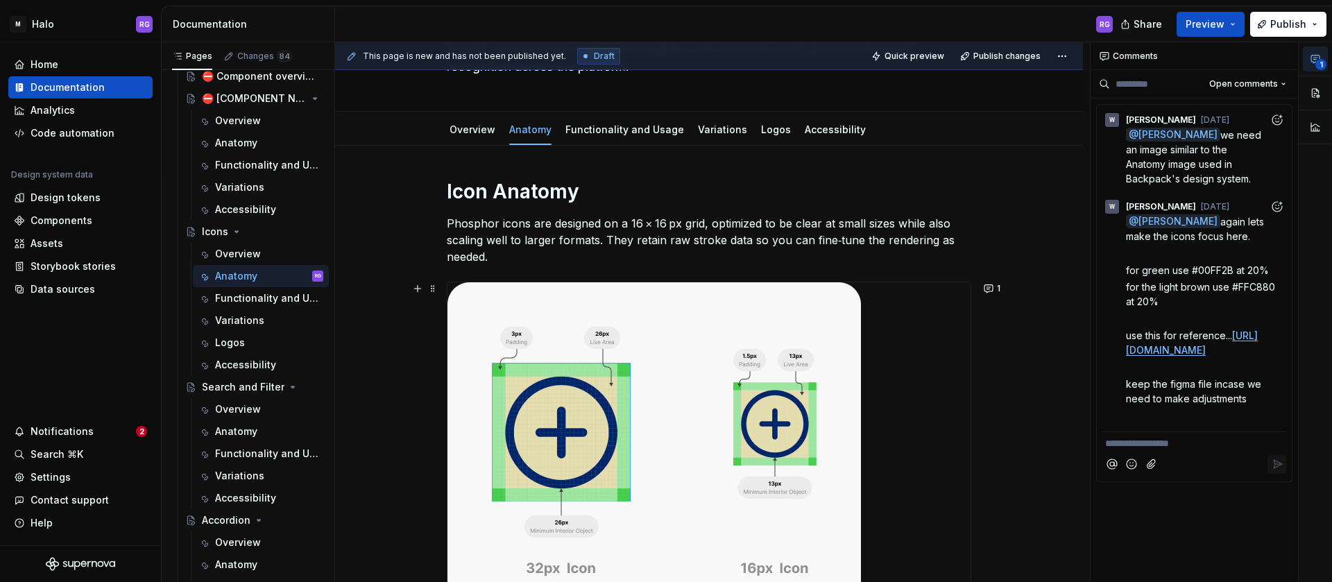
scroll to position [101, 0]
type textarea "*"
click at [910, 266] on div "Icon Anatomy Phosphor icons are designed on a 16 × 16 px grid, optimized to be …" at bounding box center [709, 413] width 525 height 470
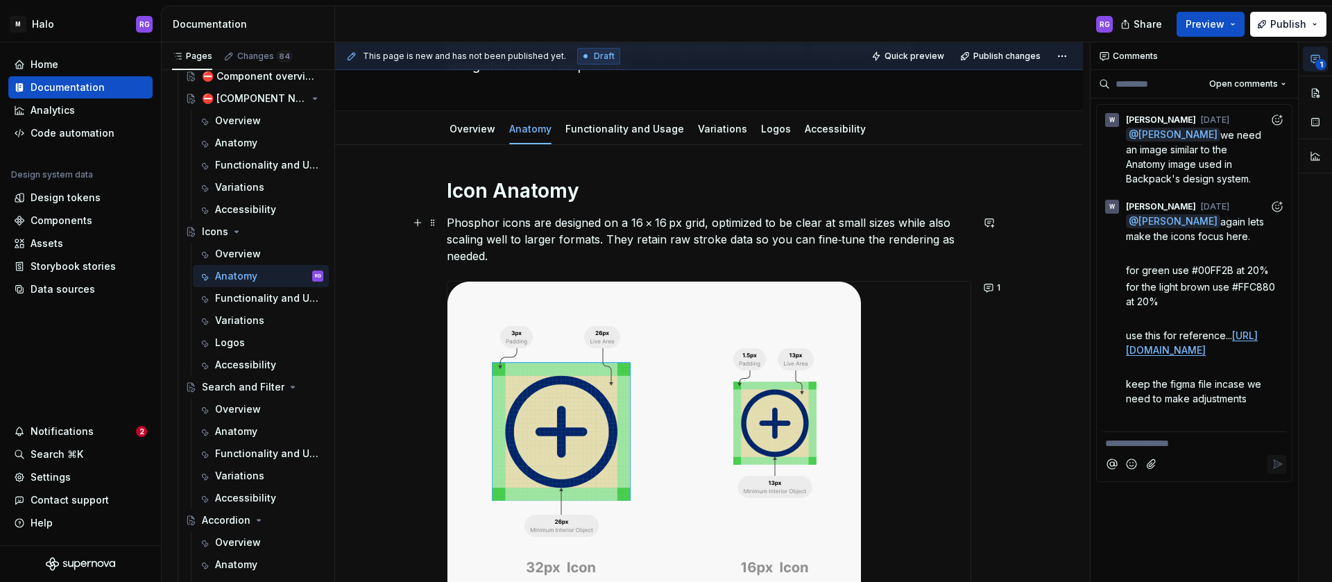
click at [821, 255] on p "Phosphor icons are designed on a 16 × 16 px grid, optimized to be clear at smal…" at bounding box center [709, 239] width 525 height 50
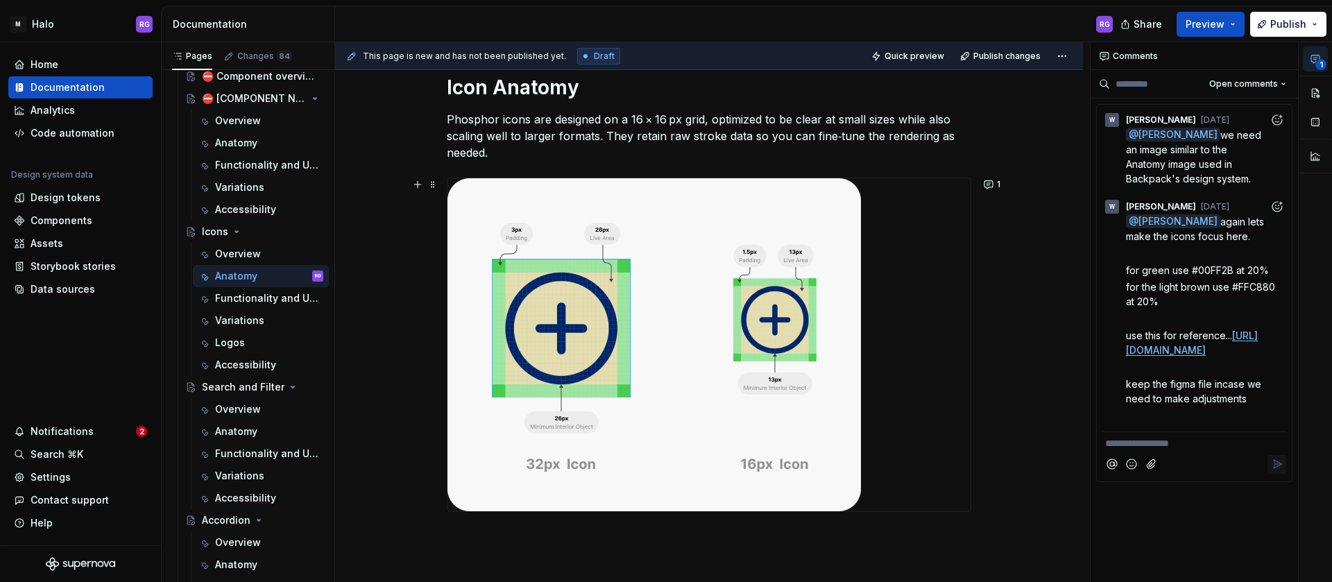
scroll to position [205, 0]
click at [894, 400] on div at bounding box center [709, 344] width 523 height 333
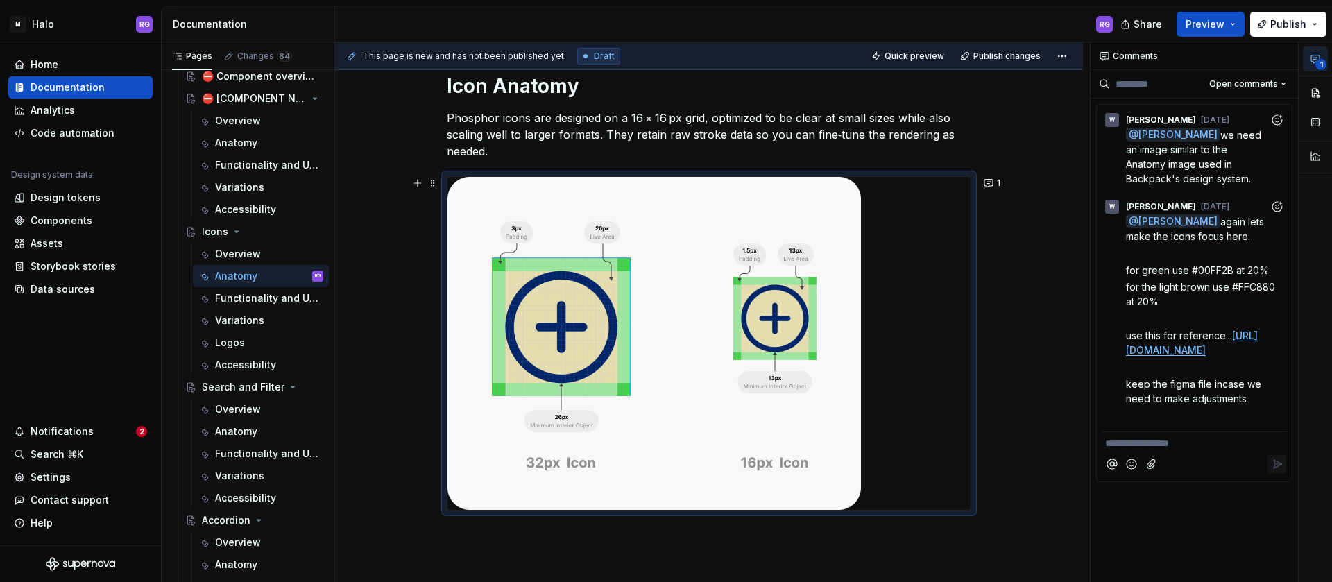
type textarea "*"
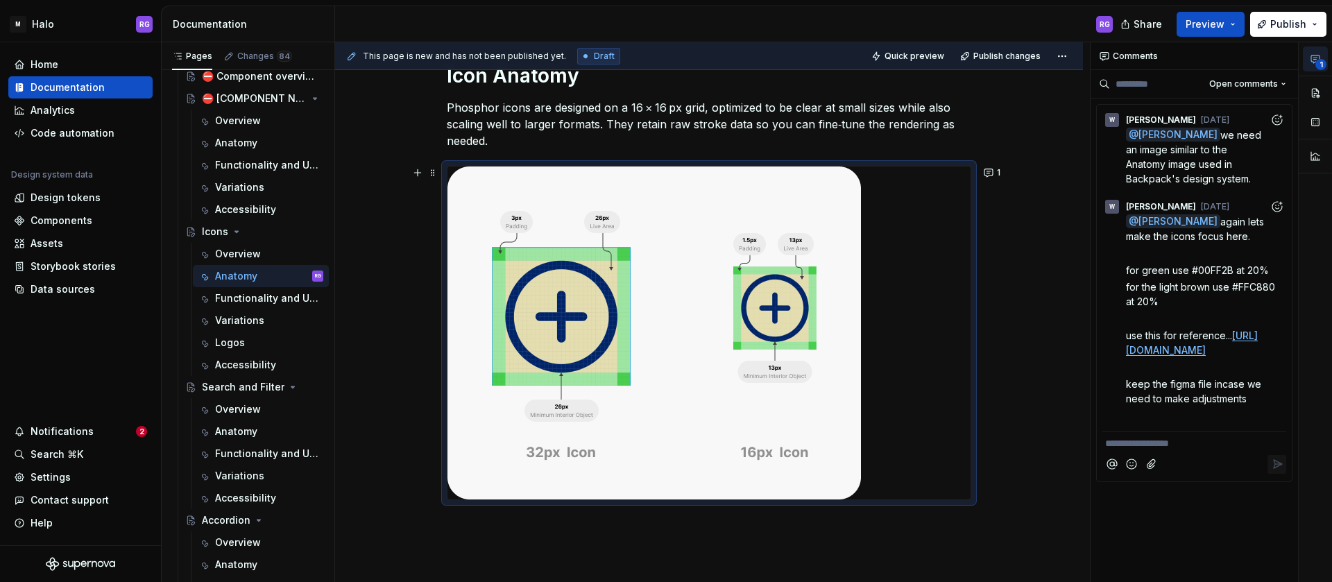
scroll to position [194, 0]
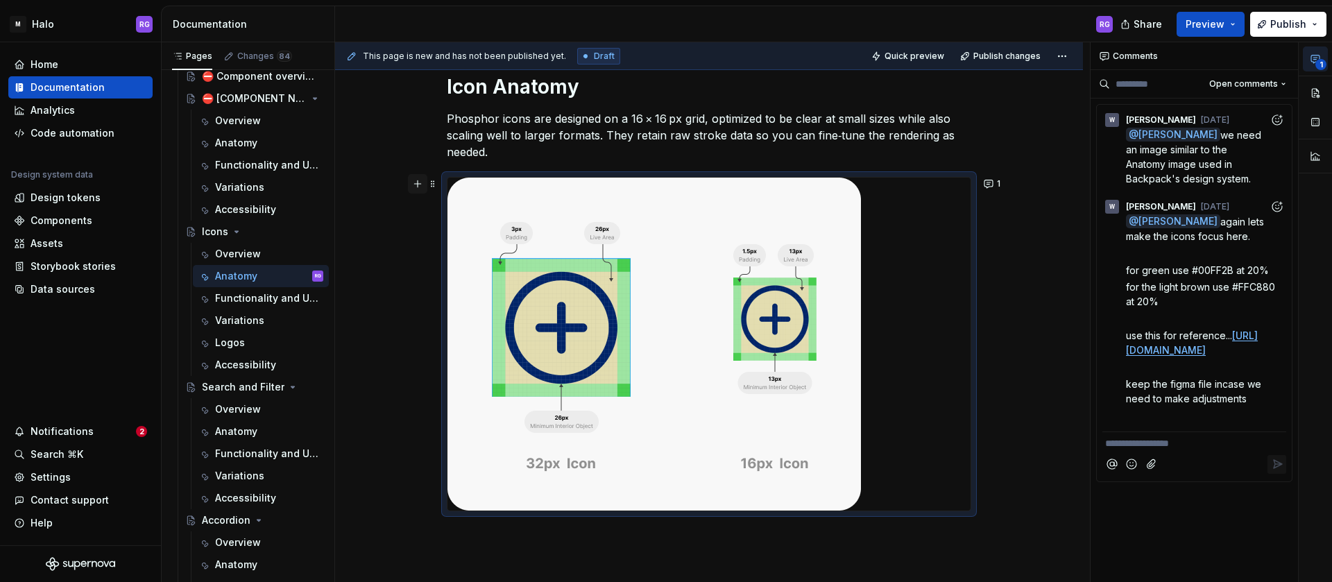
click at [418, 187] on button "button" at bounding box center [417, 183] width 19 height 19
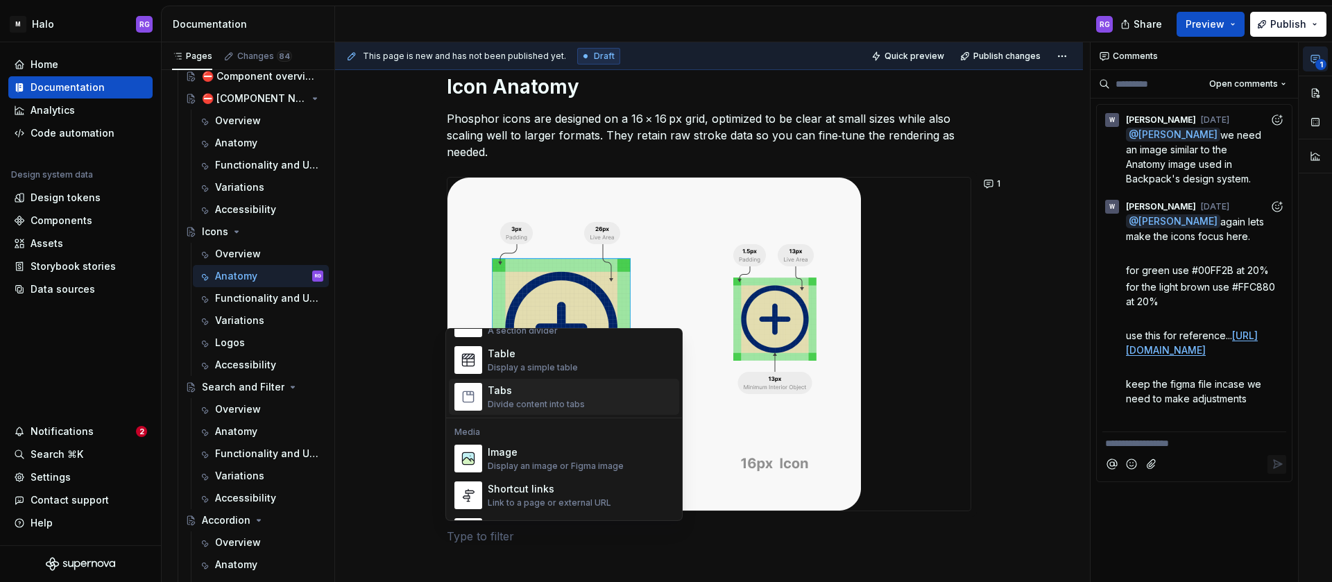
scroll to position [502, 0]
click at [525, 458] on div "Image Display an image or Figma image" at bounding box center [556, 457] width 136 height 26
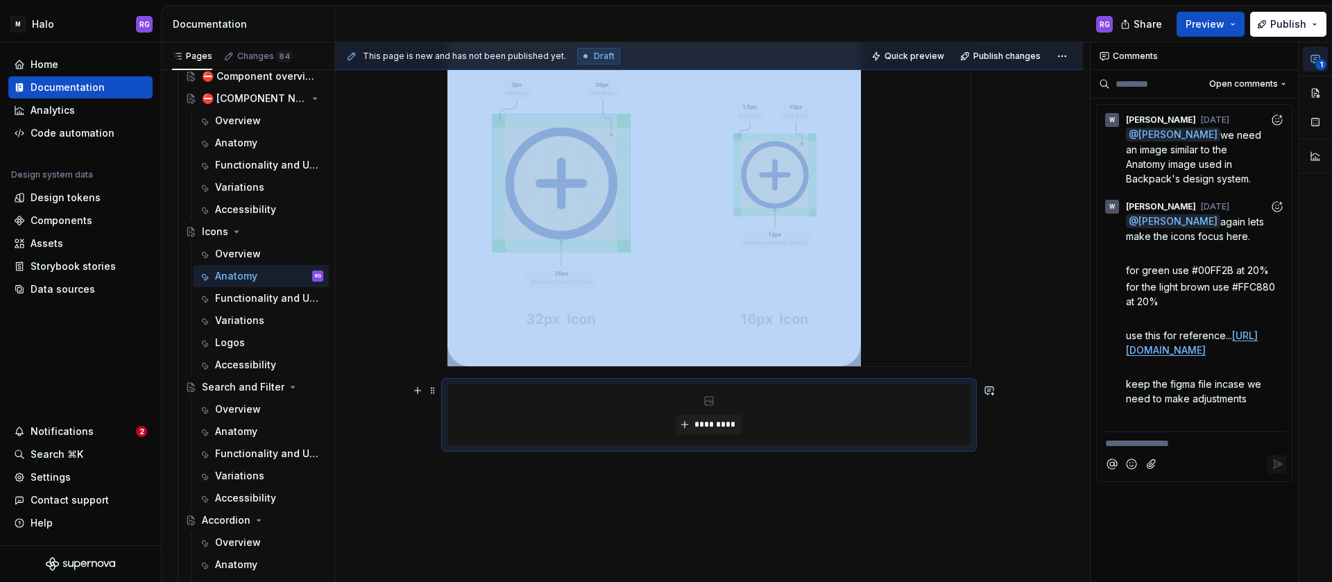
scroll to position [339, 0]
click at [720, 428] on span "*********" at bounding box center [714, 423] width 42 height 11
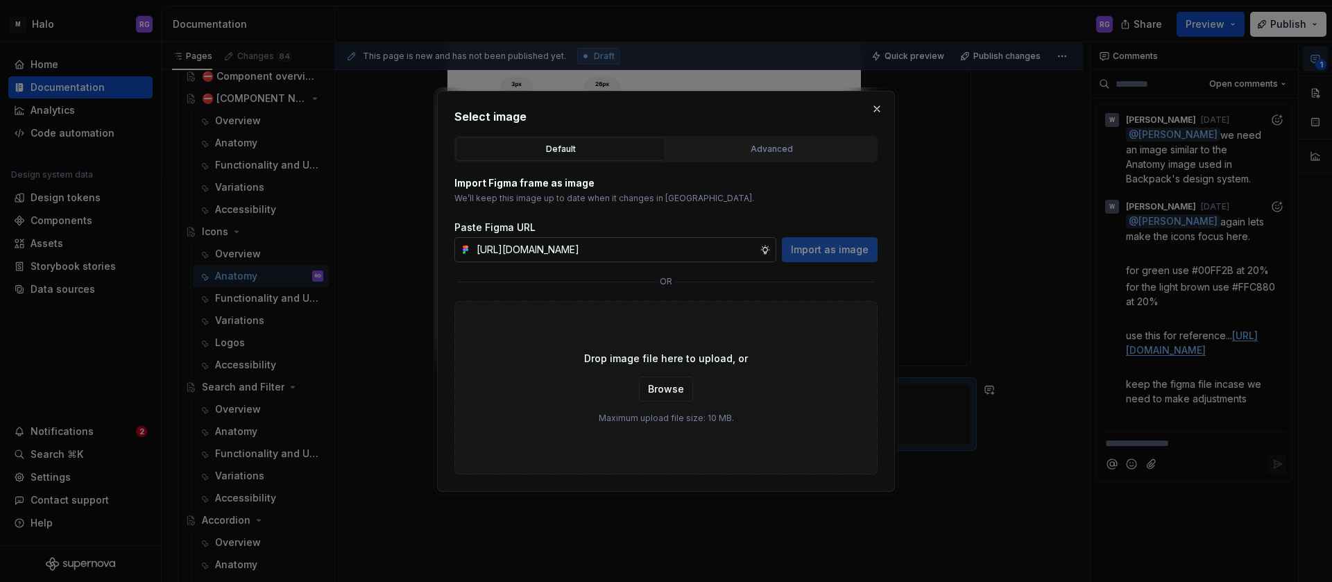
scroll to position [0, 263]
type input "[URL][DOMAIN_NAME]"
click at [846, 255] on span "Import as image" at bounding box center [830, 250] width 78 height 14
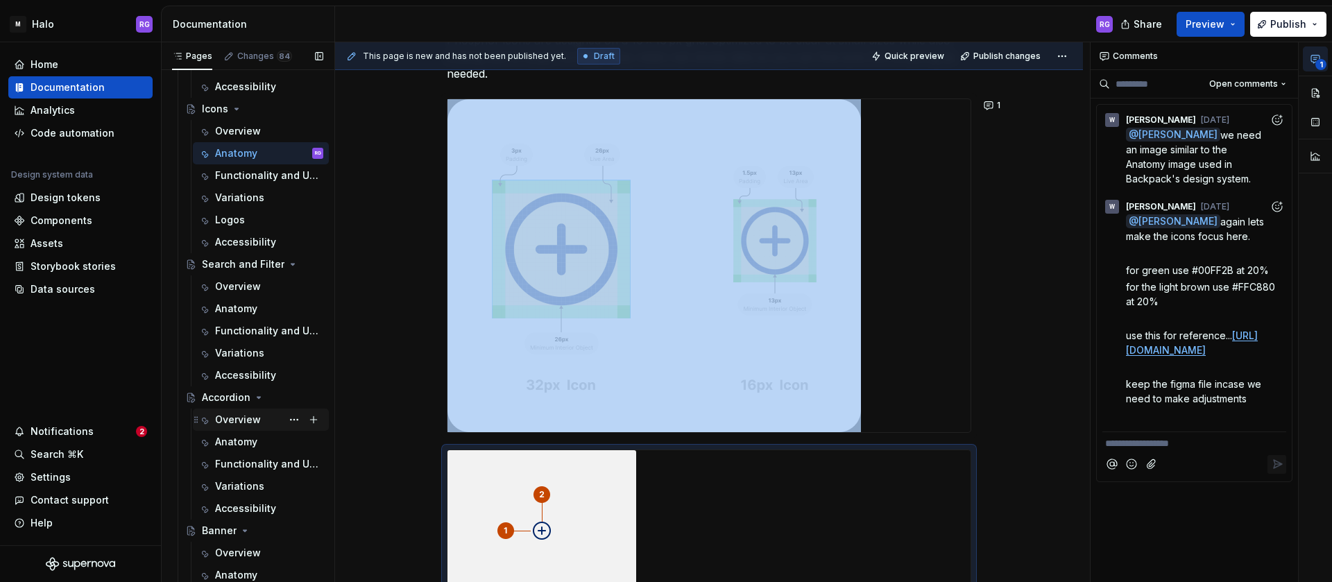
scroll to position [405, 0]
click at [232, 439] on div "Anatomy" at bounding box center [236, 439] width 42 height 14
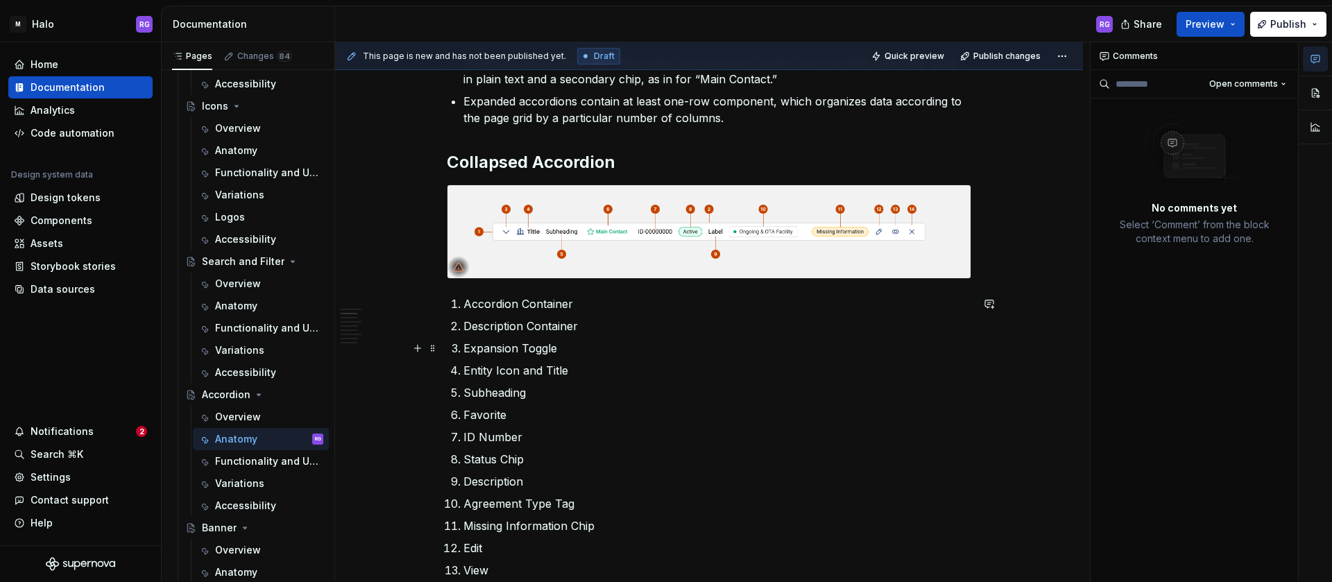
scroll to position [297, 0]
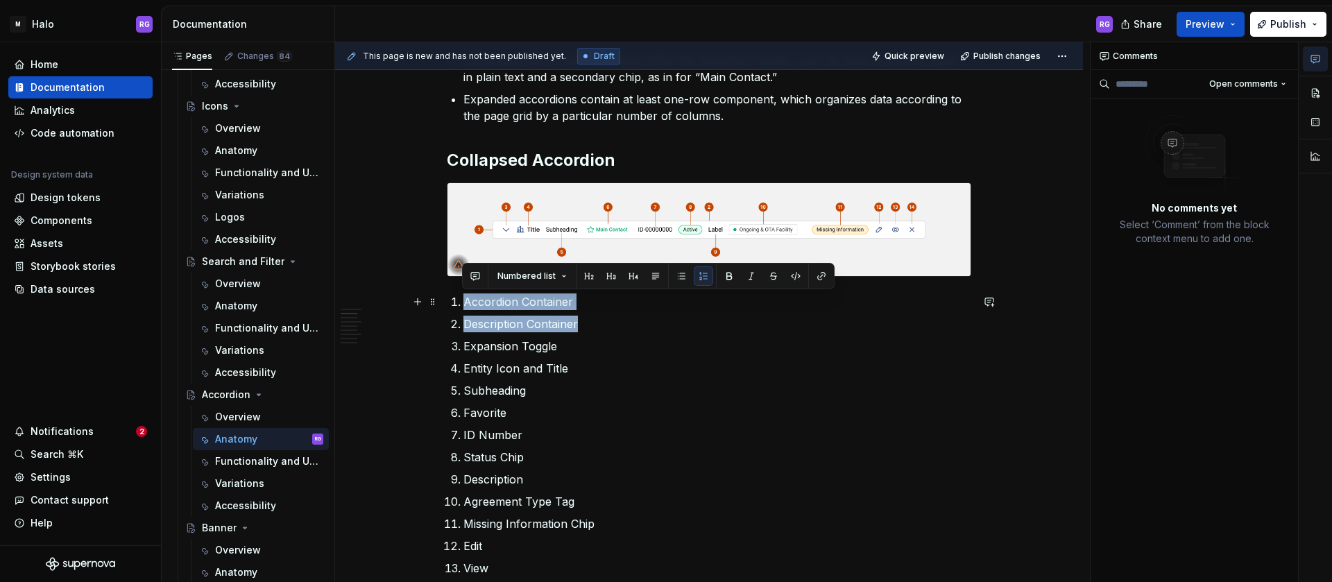
drag, startPoint x: 578, startPoint y: 323, endPoint x: 450, endPoint y: 304, distance: 129.1
click at [464, 304] on ol "Accordion Container Description Container Expansion Toggle Entity Icon and Titl…" at bounding box center [718, 446] width 508 height 305
copy ol "Accordion Container Description Container"
click at [498, 302] on p "Accordion Container" at bounding box center [718, 302] width 508 height 17
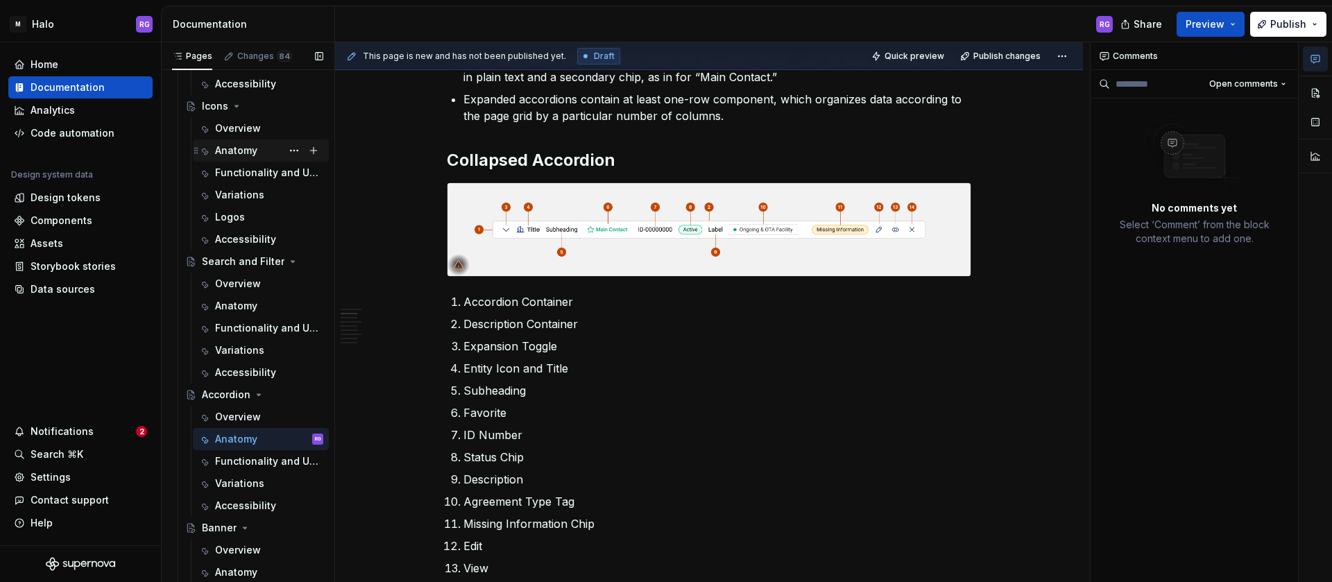
click at [246, 142] on div "Anatomy" at bounding box center [269, 150] width 108 height 19
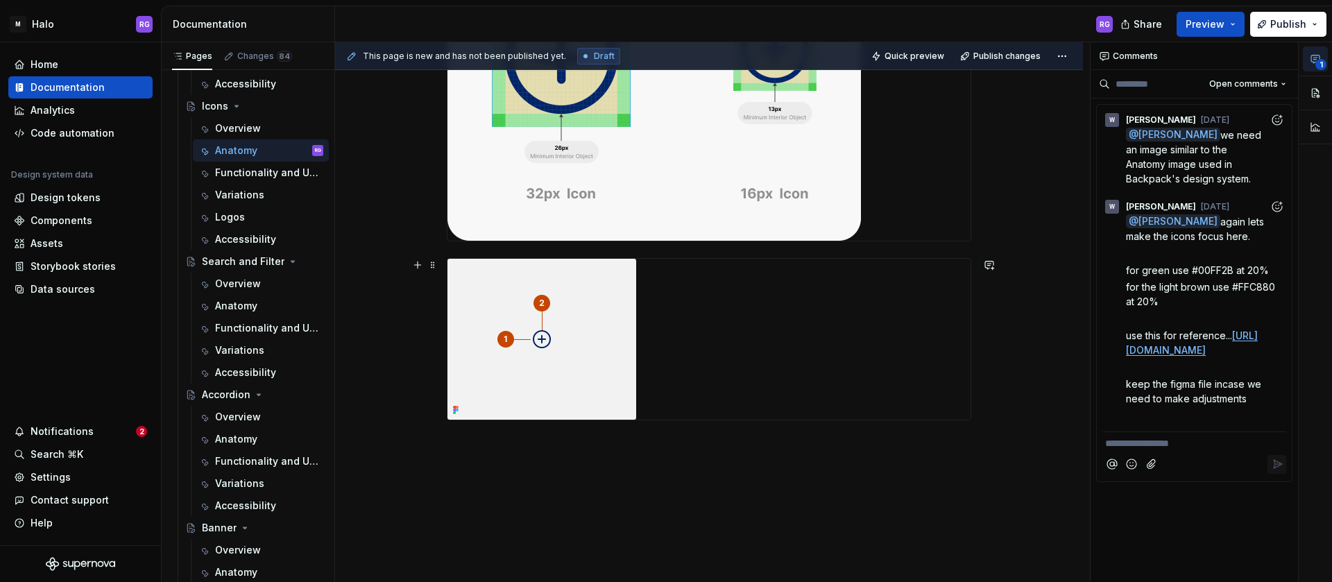
scroll to position [479, 0]
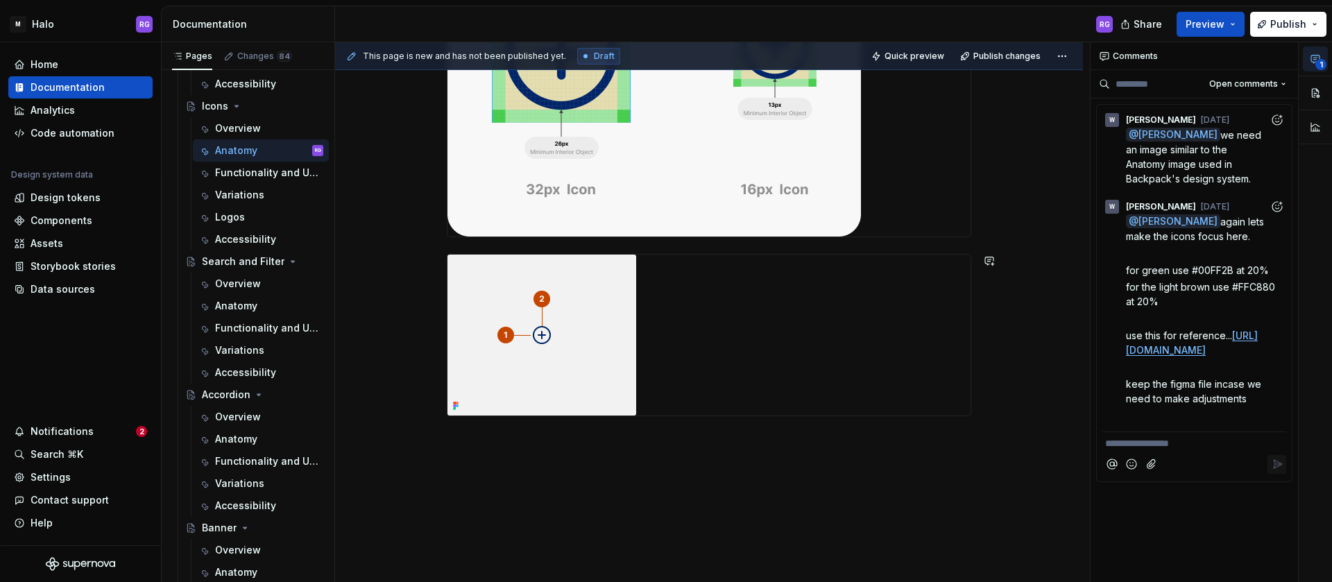
click at [545, 468] on div "Icon Anatomy Phosphor icons are designed on a 16 × 16 px grid, optimized to be …" at bounding box center [709, 204] width 748 height 874
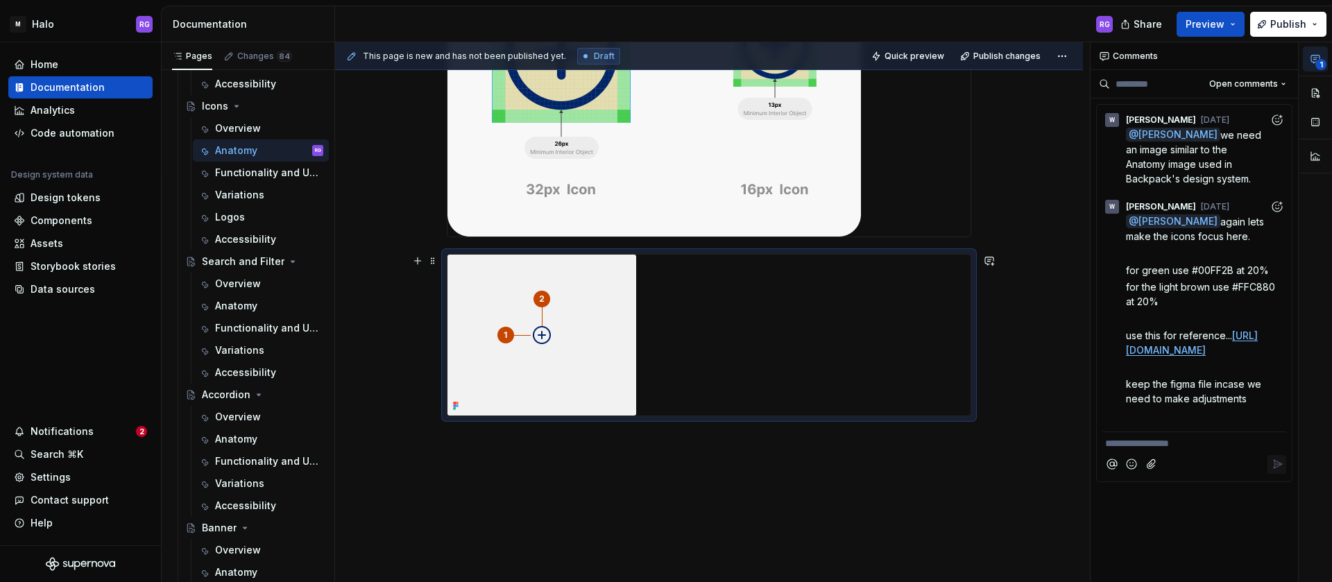
click at [661, 399] on div at bounding box center [709, 335] width 523 height 161
click at [681, 398] on div at bounding box center [709, 335] width 523 height 161
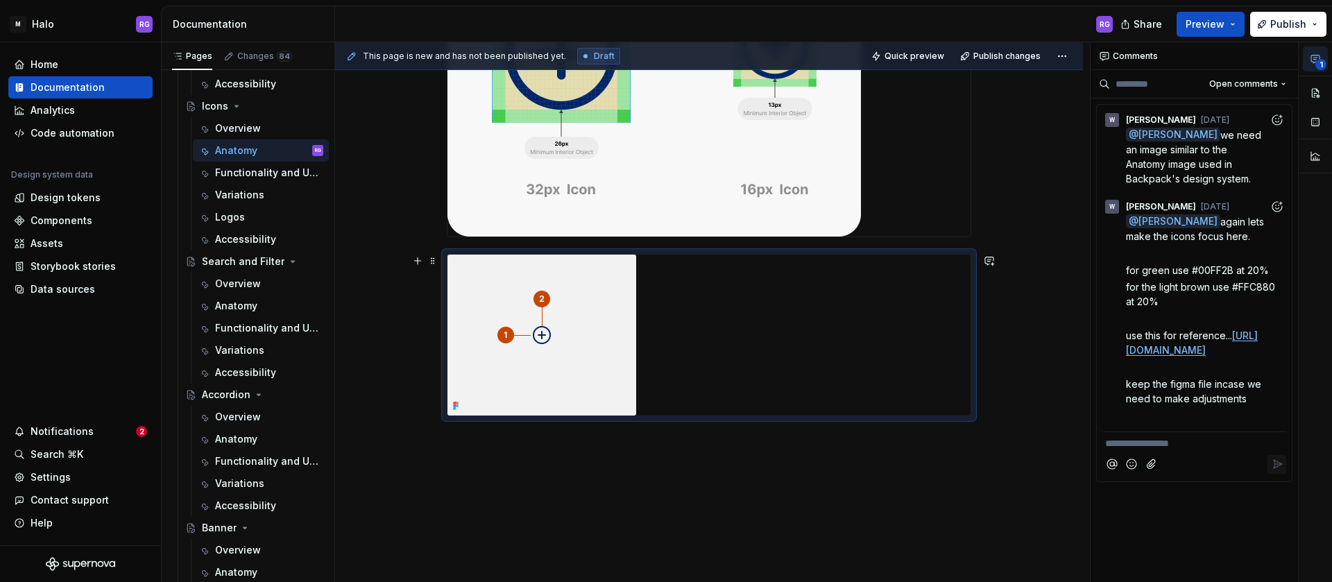
click at [698, 398] on div at bounding box center [709, 335] width 523 height 161
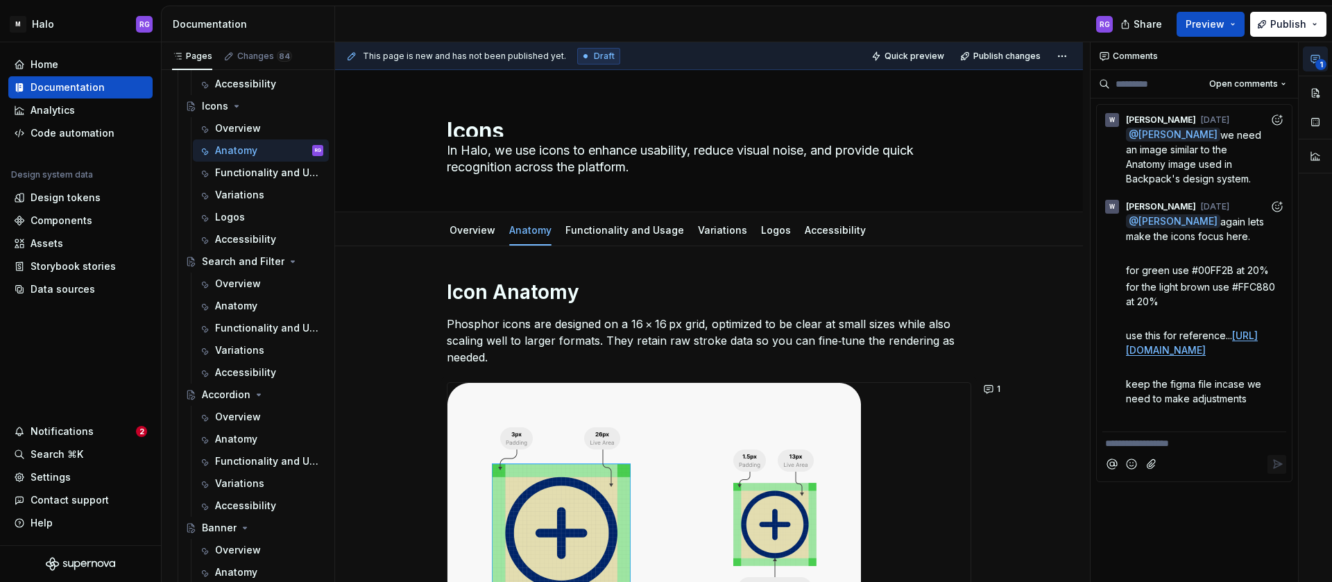
scroll to position [400, 0]
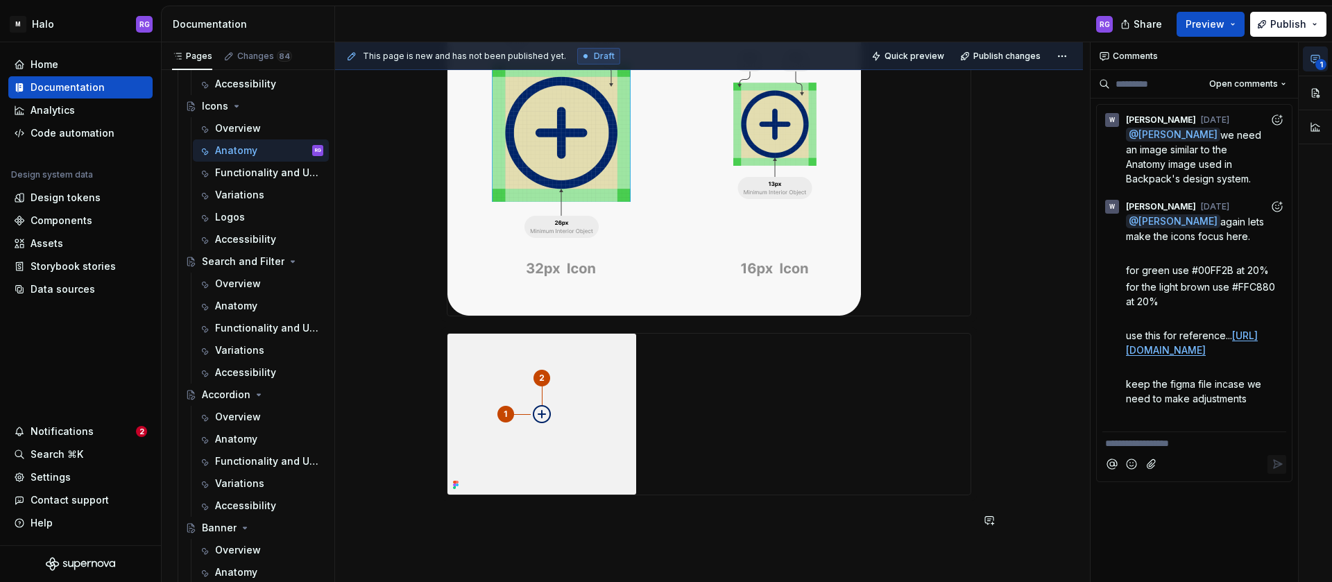
click at [561, 520] on p at bounding box center [709, 520] width 525 height 17
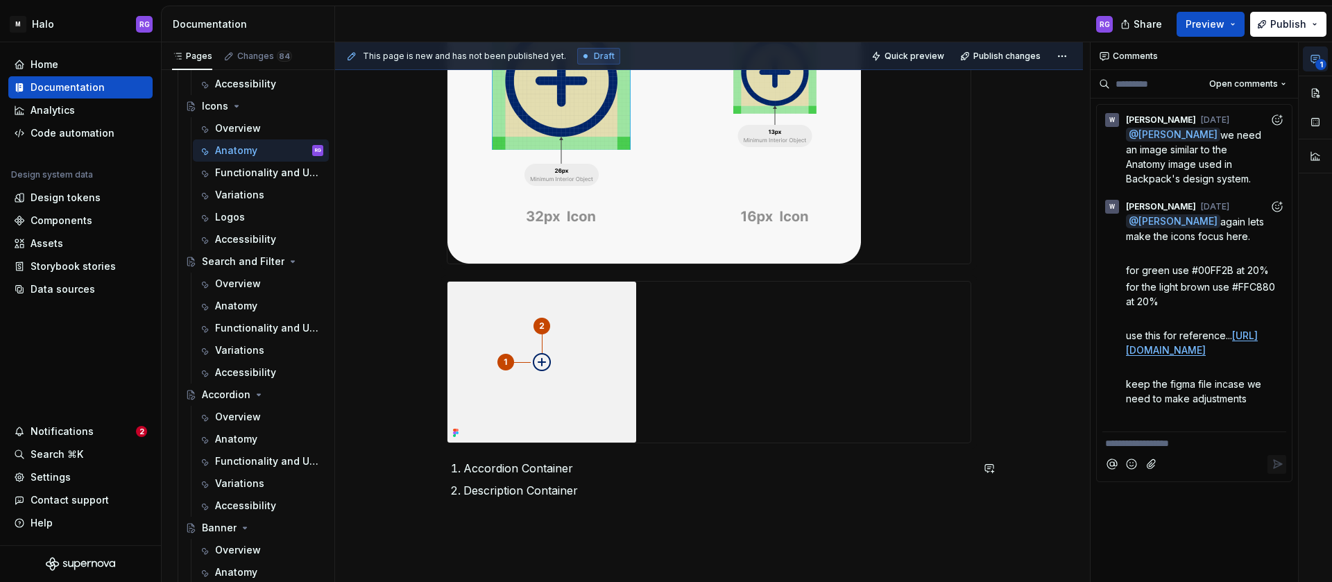
scroll to position [458, 0]
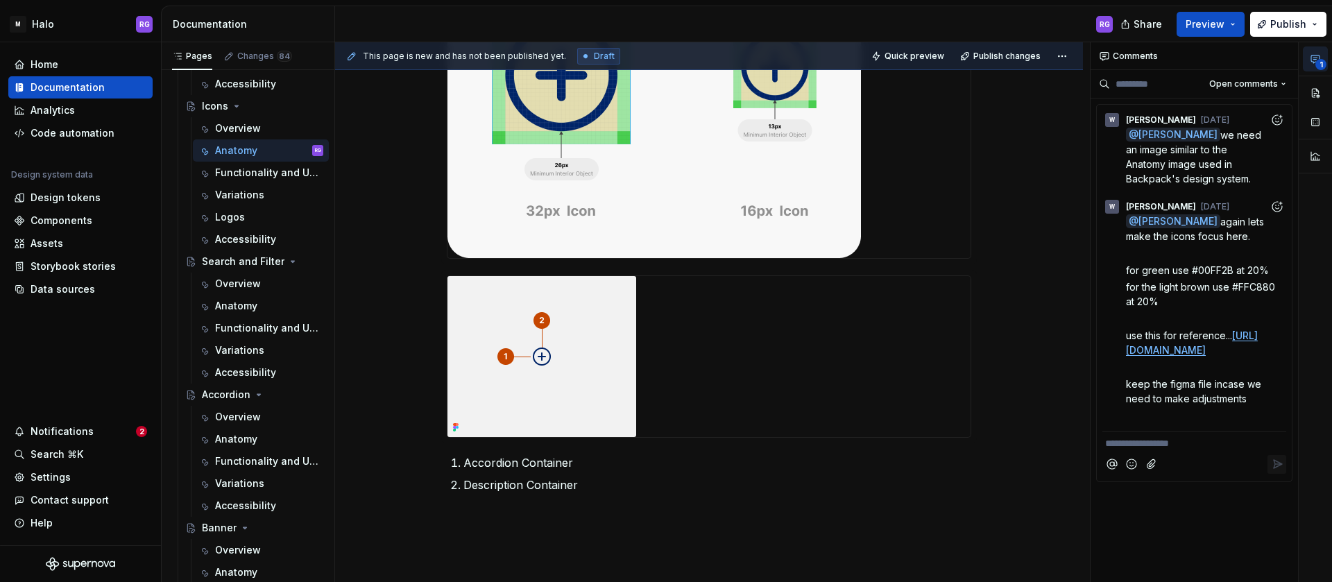
type textarea "*"
click at [534, 461] on p "Accordion Container" at bounding box center [718, 463] width 508 height 17
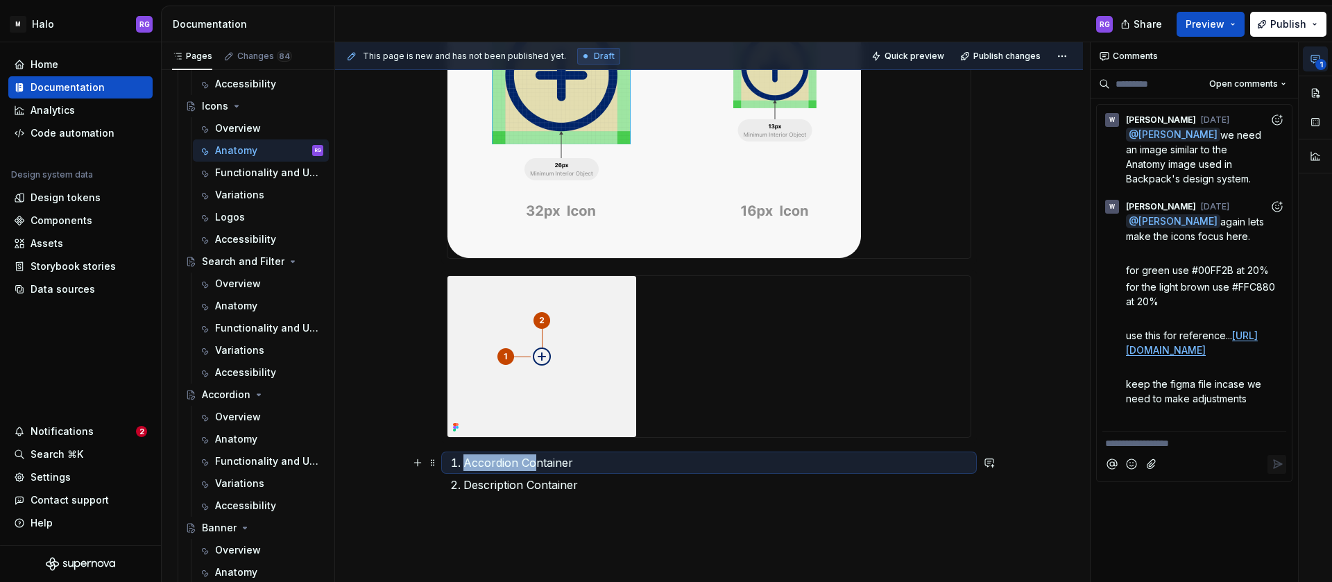
click at [534, 461] on p "Accordion Container" at bounding box center [718, 463] width 508 height 17
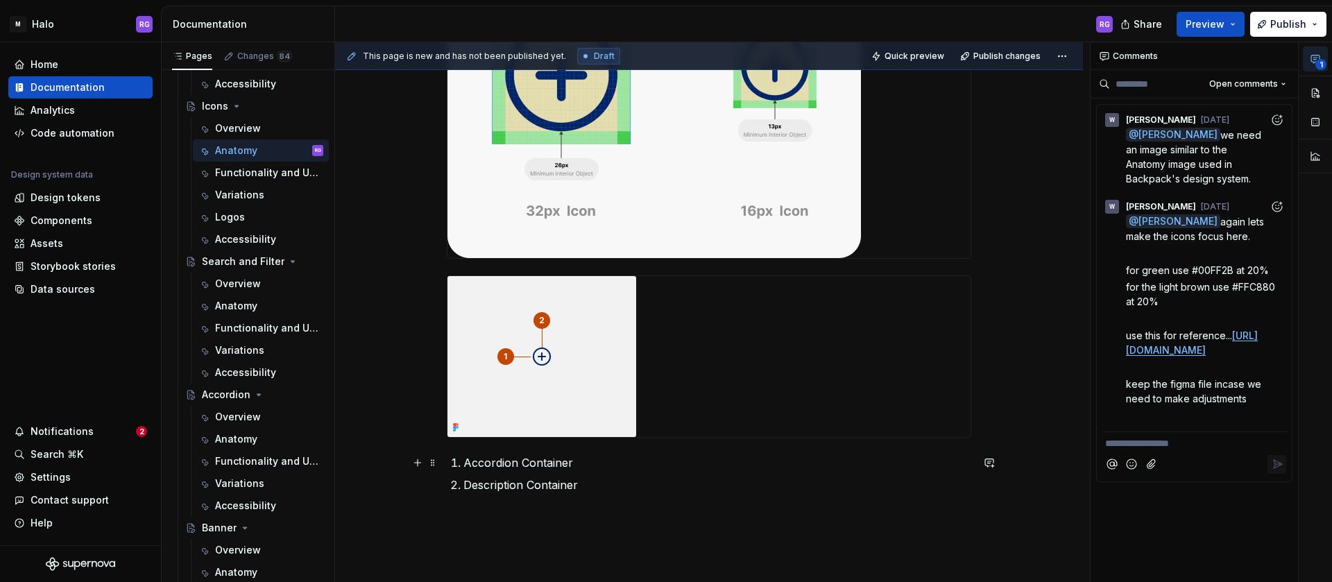
click at [584, 458] on p "Accordion Container" at bounding box center [718, 463] width 508 height 17
click at [530, 486] on p "Description Container" at bounding box center [718, 485] width 508 height 17
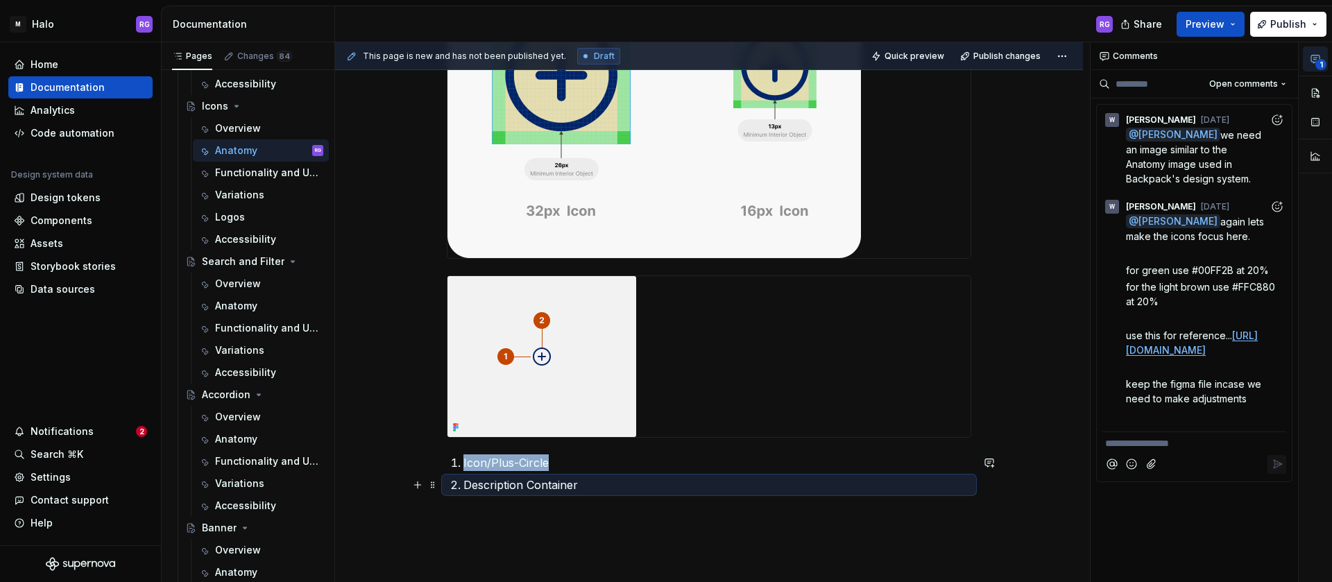
click at [530, 486] on p "Description Container" at bounding box center [718, 485] width 508 height 17
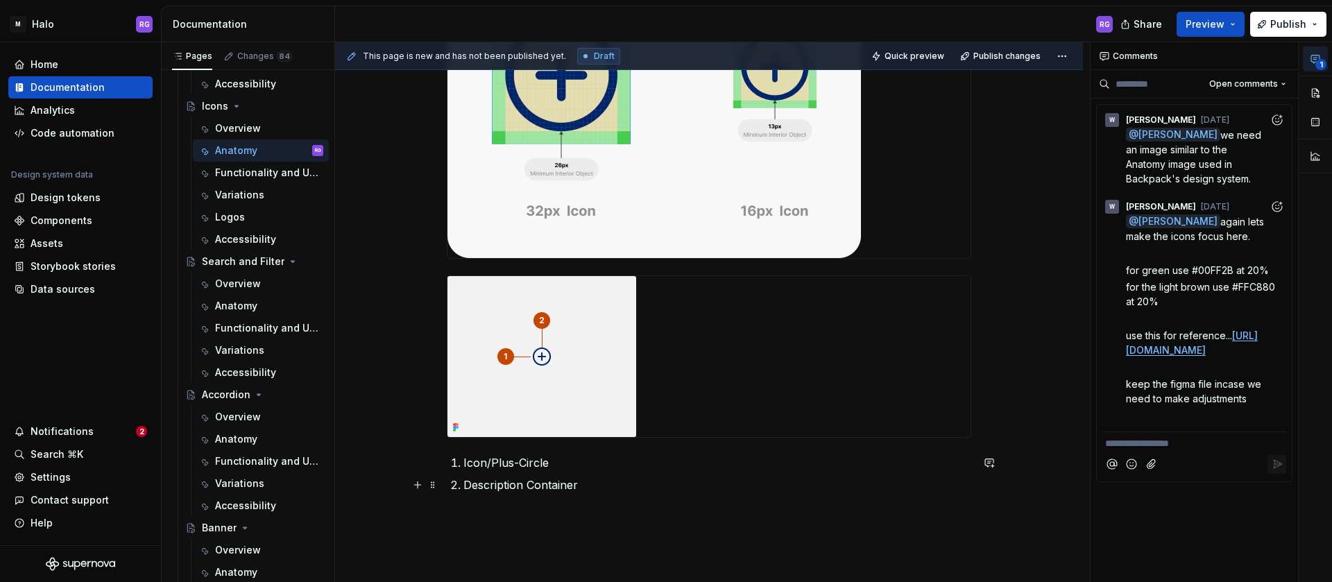
click at [530, 486] on p "Description Container" at bounding box center [718, 485] width 508 height 17
click at [1011, 359] on div "Icon Anatomy Phosphor icons are designed on a 16 × 16 px grid, optimized to be …" at bounding box center [709, 236] width 748 height 897
click at [431, 280] on span at bounding box center [432, 282] width 11 height 19
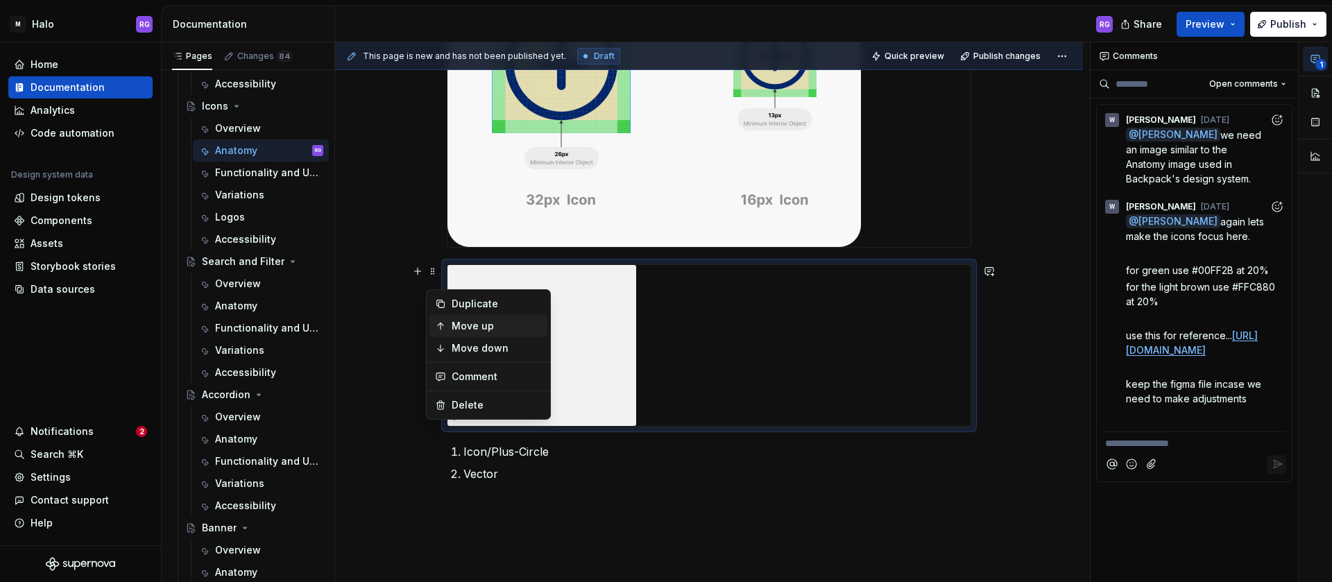
scroll to position [447, 0]
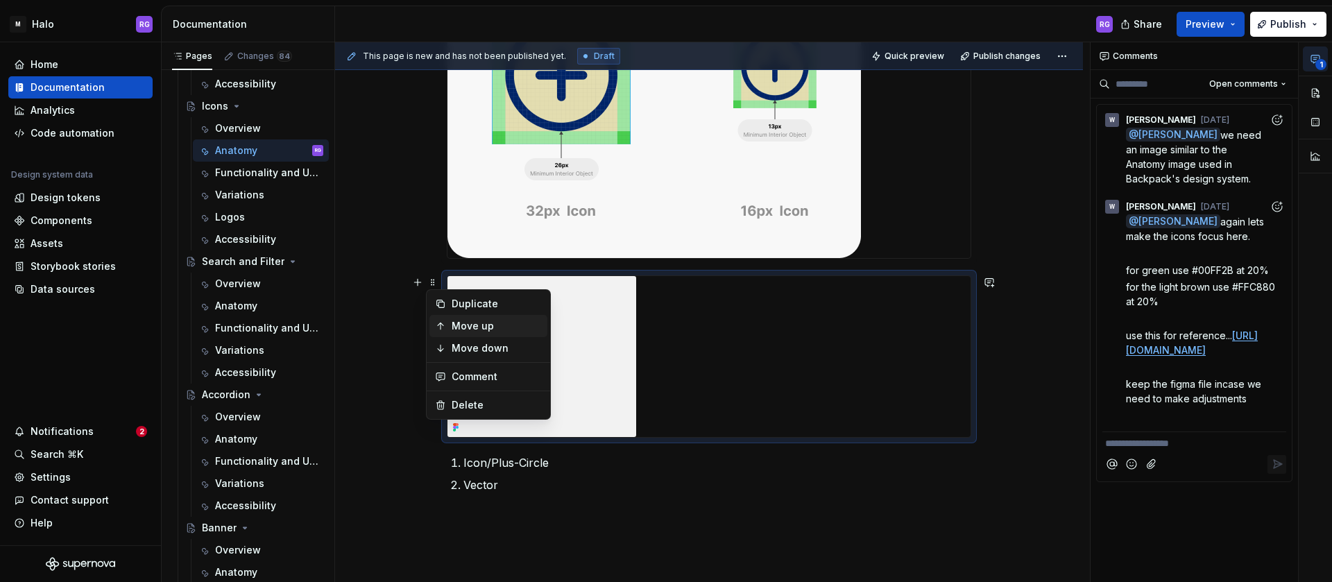
click at [479, 328] on div "Move up" at bounding box center [497, 326] width 90 height 14
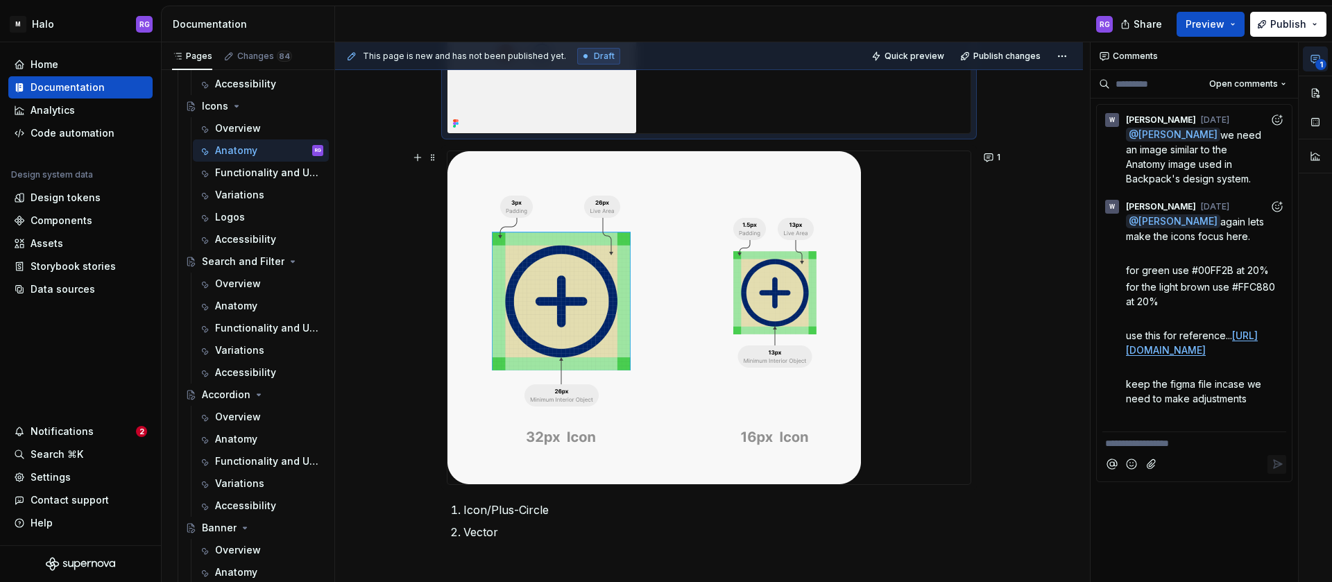
scroll to position [431, 0]
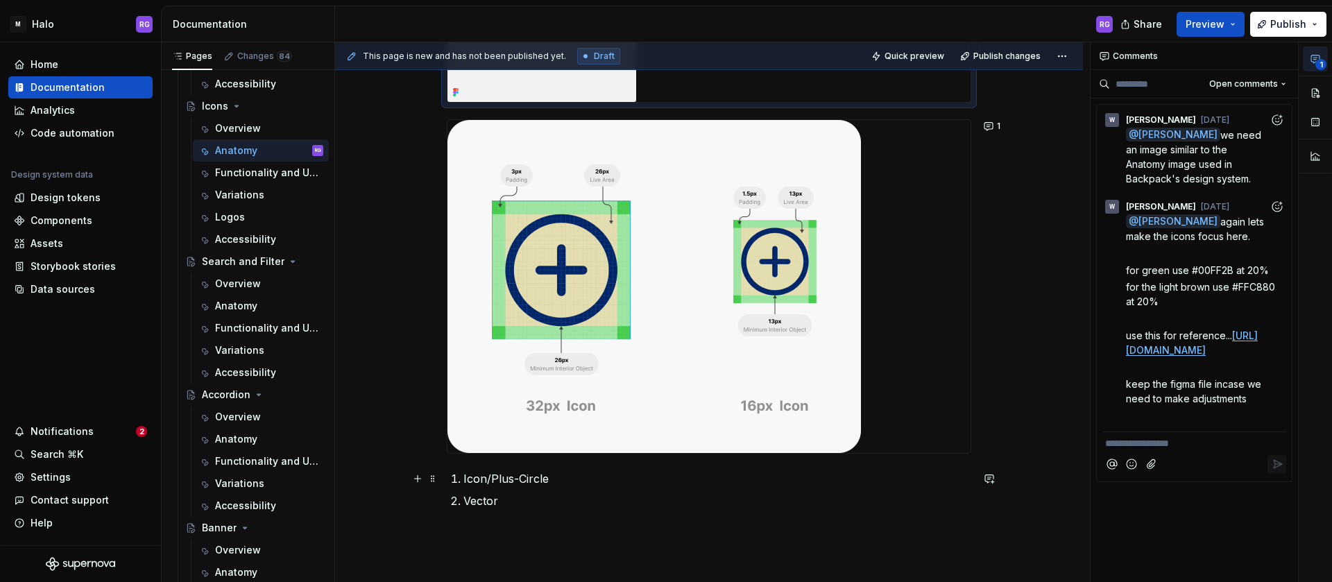
click at [437, 482] on div "Icon Anatomy Phosphor icons are designed on a 16 × 16 px grid, optimized to be …" at bounding box center [709, 252] width 748 height 897
click at [431, 478] on span at bounding box center [432, 478] width 11 height 19
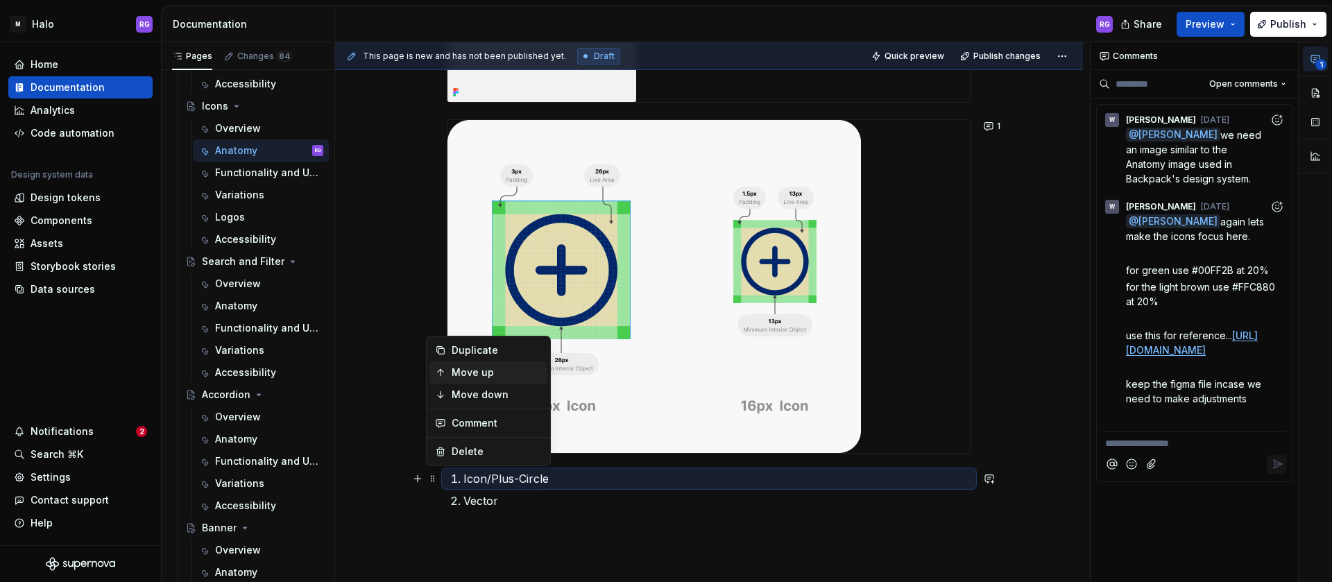
click at [480, 371] on div "Move up" at bounding box center [497, 373] width 90 height 14
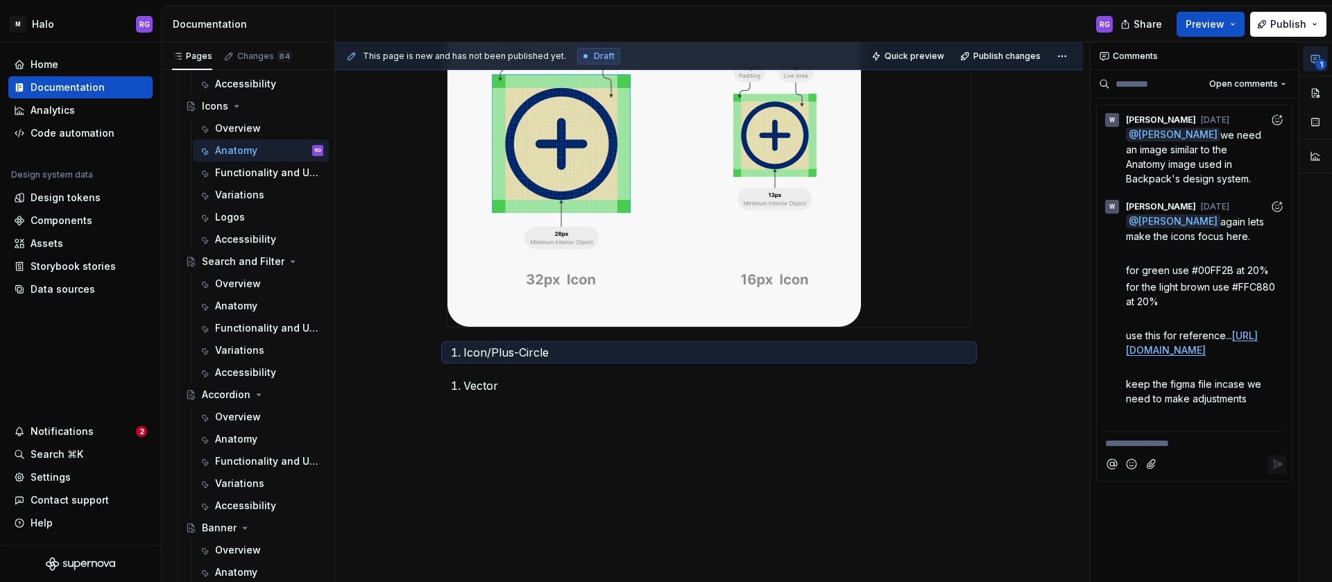
scroll to position [560, 0]
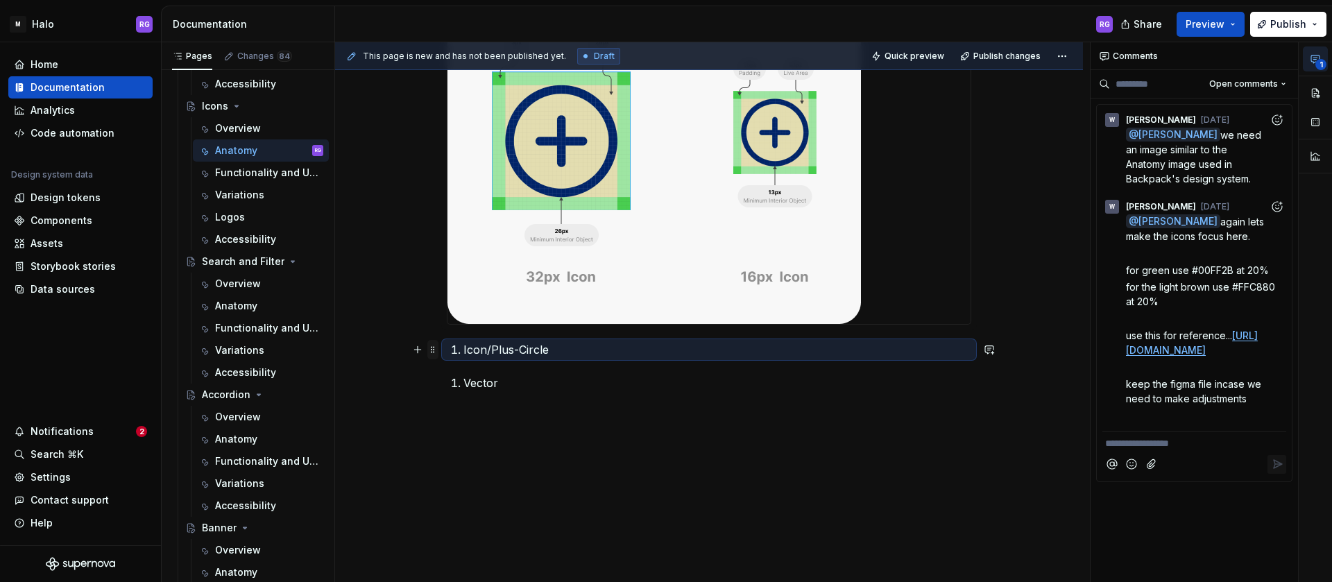
click at [433, 353] on span at bounding box center [432, 349] width 11 height 19
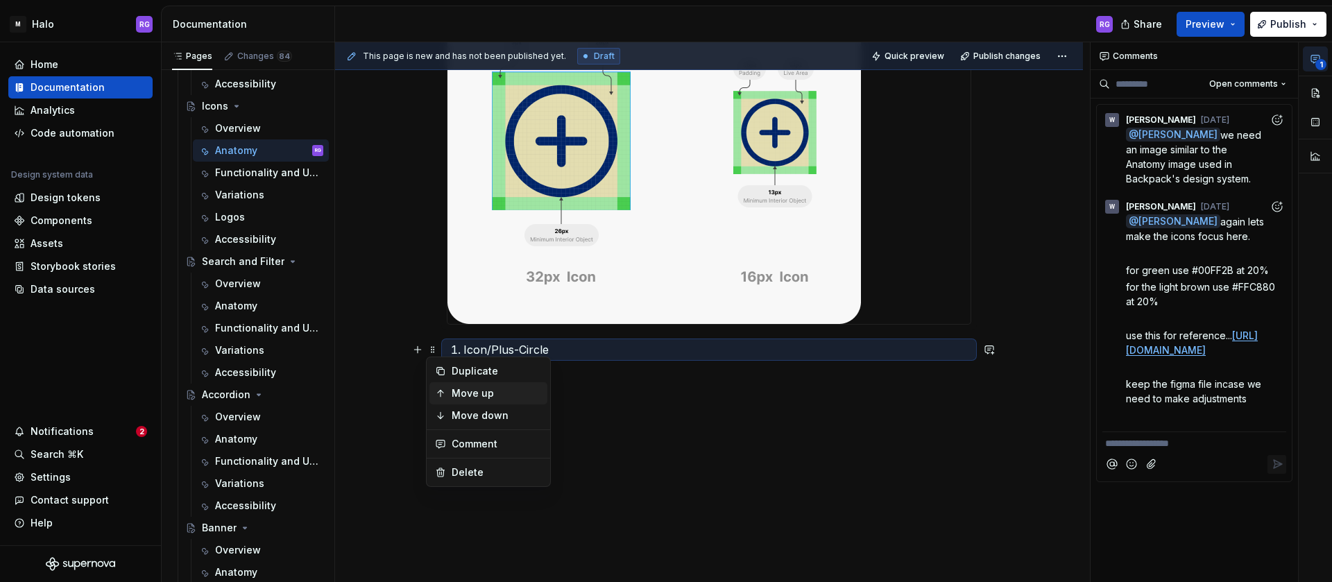
click at [483, 393] on div "Move up" at bounding box center [497, 394] width 90 height 14
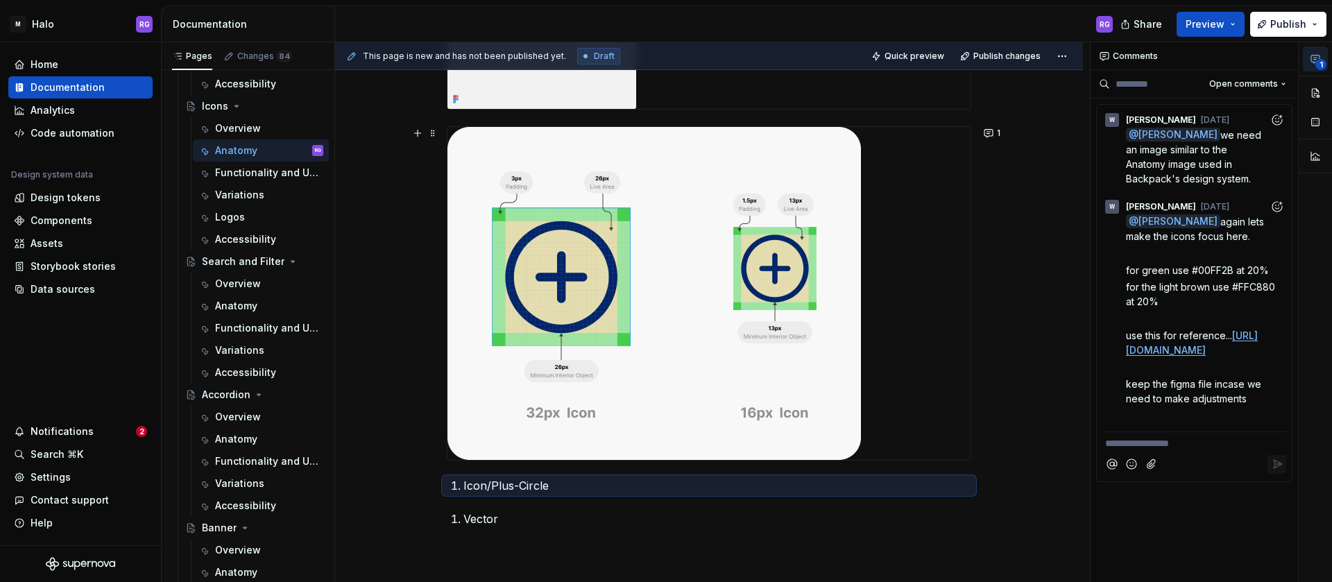
scroll to position [418, 0]
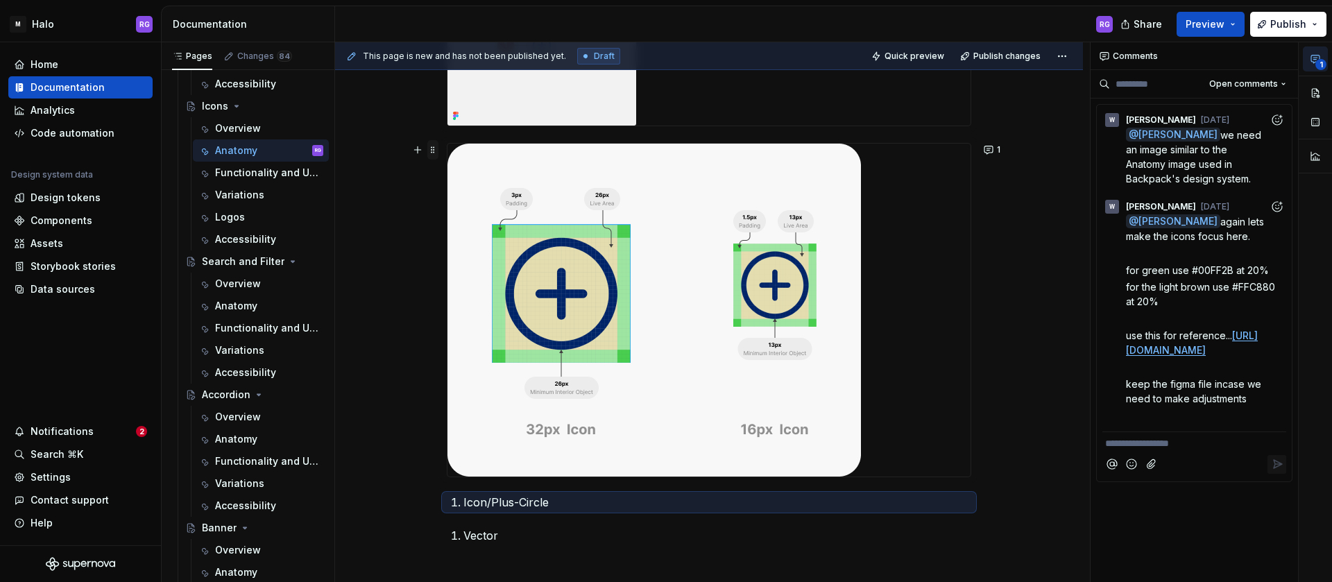
click at [432, 155] on span at bounding box center [432, 149] width 11 height 19
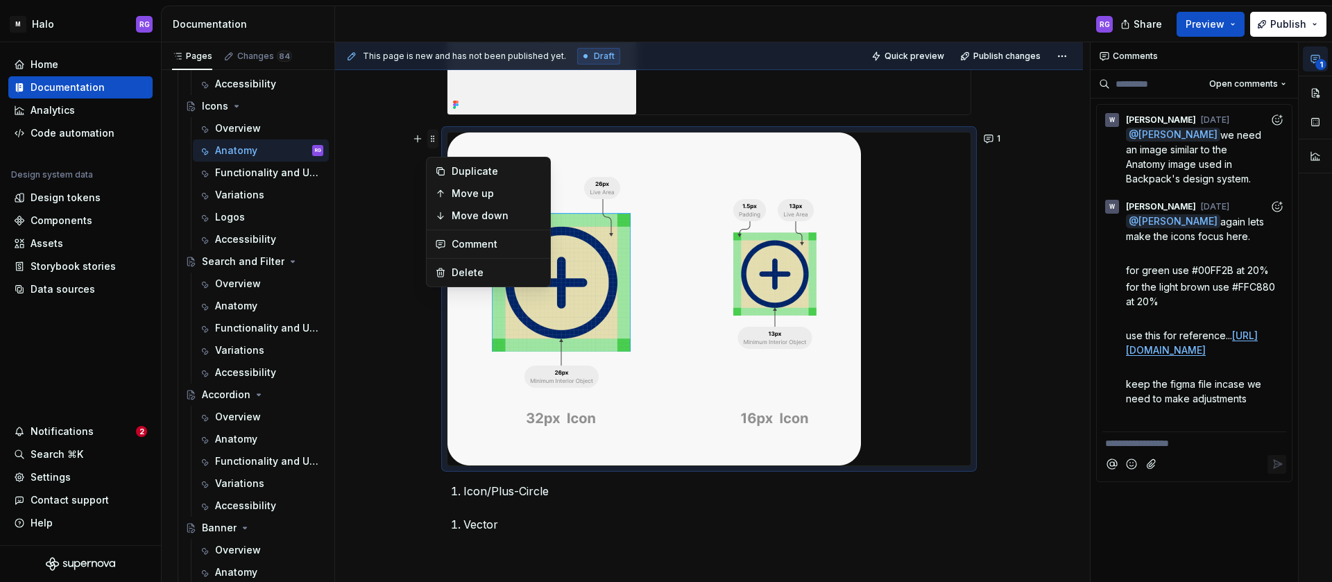
scroll to position [407, 0]
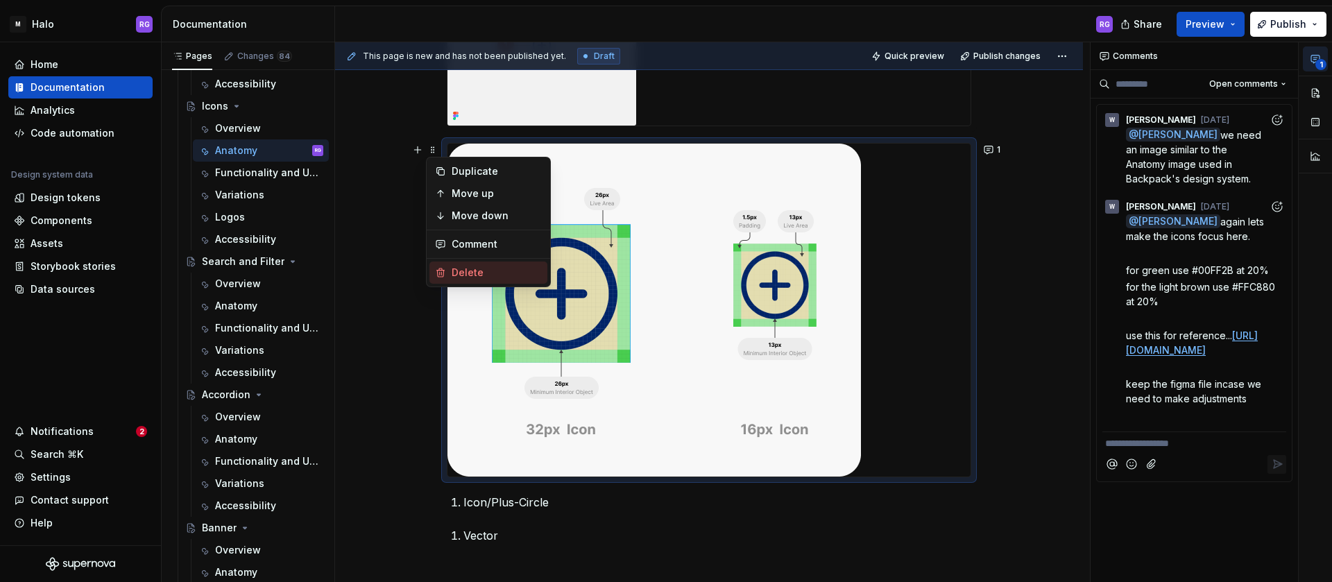
click at [471, 268] on div "Delete" at bounding box center [497, 273] width 90 height 14
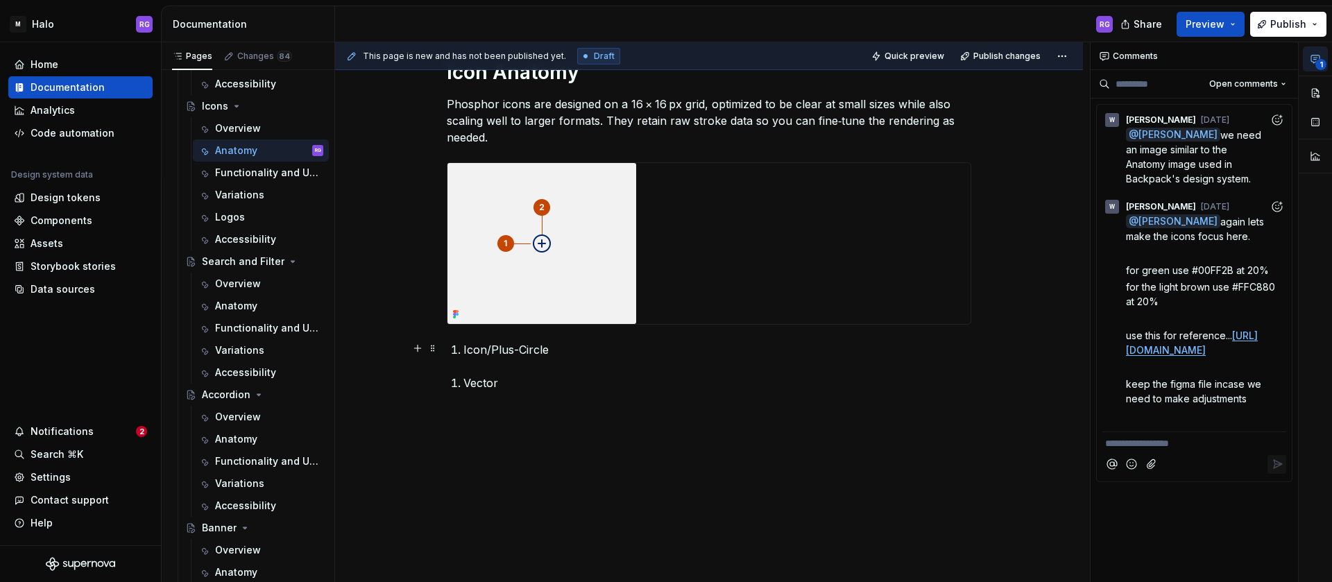
scroll to position [209, 0]
click at [572, 389] on p "Vector" at bounding box center [718, 383] width 508 height 17
click at [464, 385] on li "Vector" at bounding box center [718, 383] width 508 height 17
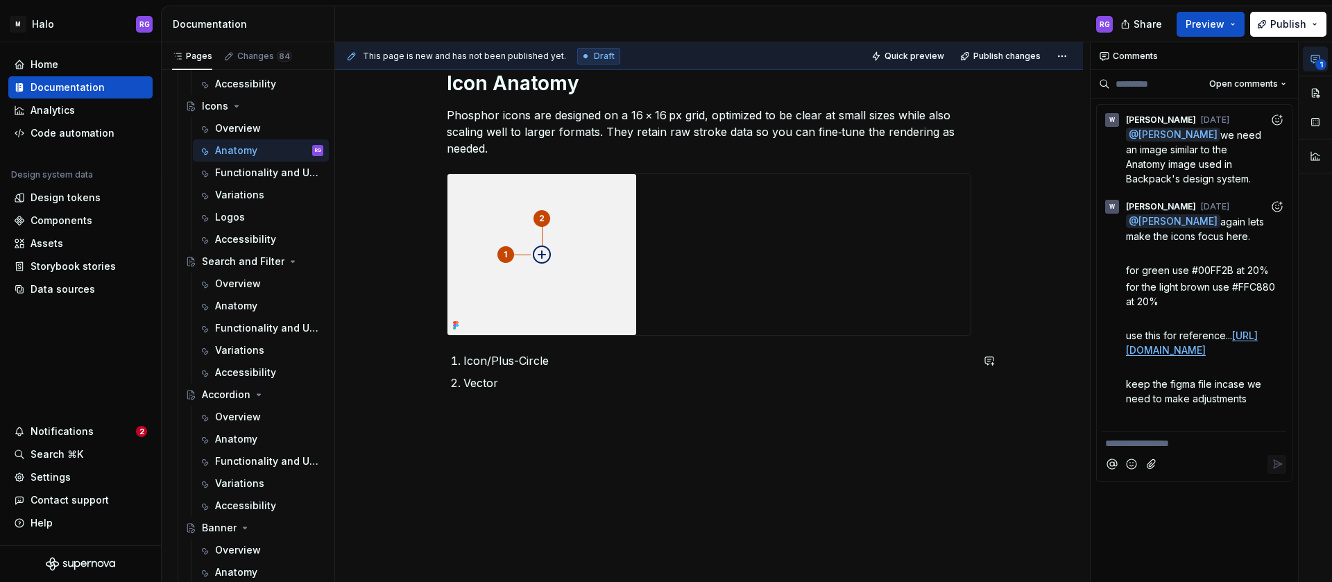
click at [578, 397] on div "Icon Anatomy Phosphor icons are designed on a 16 × 16 px grid, optimized to be …" at bounding box center [709, 239] width 525 height 337
click at [572, 399] on div "Icon Anatomy Phosphor icons are designed on a 16 × 16 px grid, optimized to be …" at bounding box center [709, 239] width 525 height 337
click at [504, 433] on div "Icon Anatomy Phosphor icons are designed on a 16 × 16 px grid, optimized to be …" at bounding box center [709, 309] width 748 height 545
click at [504, 408] on div "Icon Anatomy Phosphor icons are designed on a 16 × 16 px grid, optimized to be …" at bounding box center [709, 239] width 525 height 337
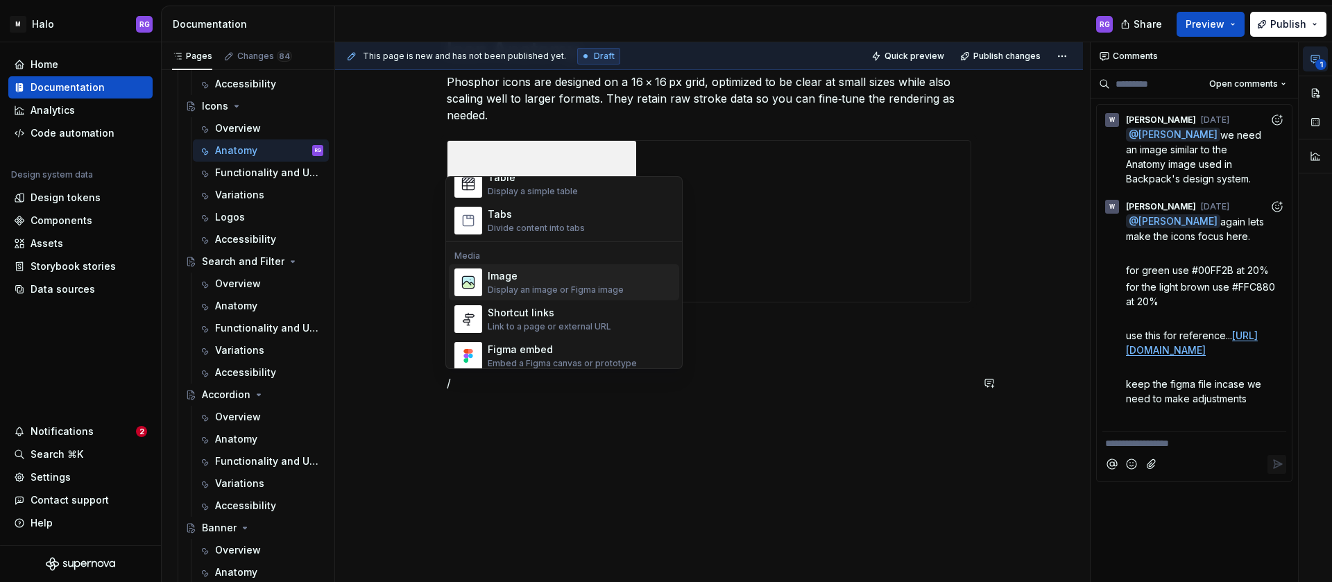
scroll to position [530, 0]
click at [545, 279] on div "Display an image or Figma image" at bounding box center [556, 284] width 136 height 11
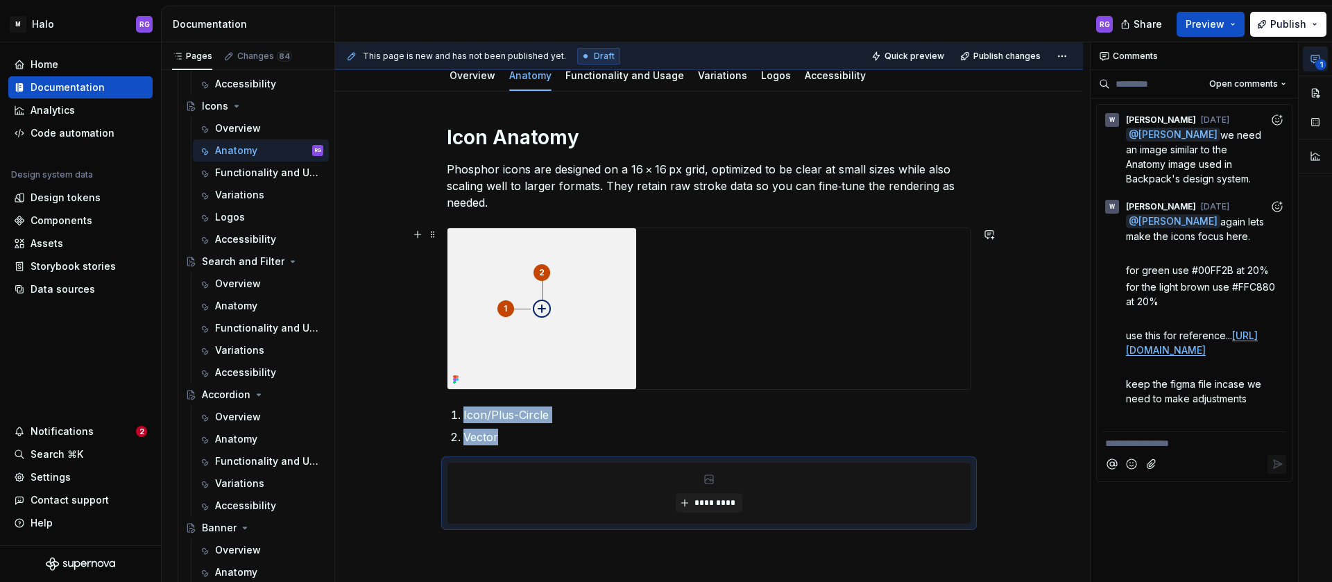
scroll to position [156, 0]
type textarea "*"
